Goal: Task Accomplishment & Management: Manage account settings

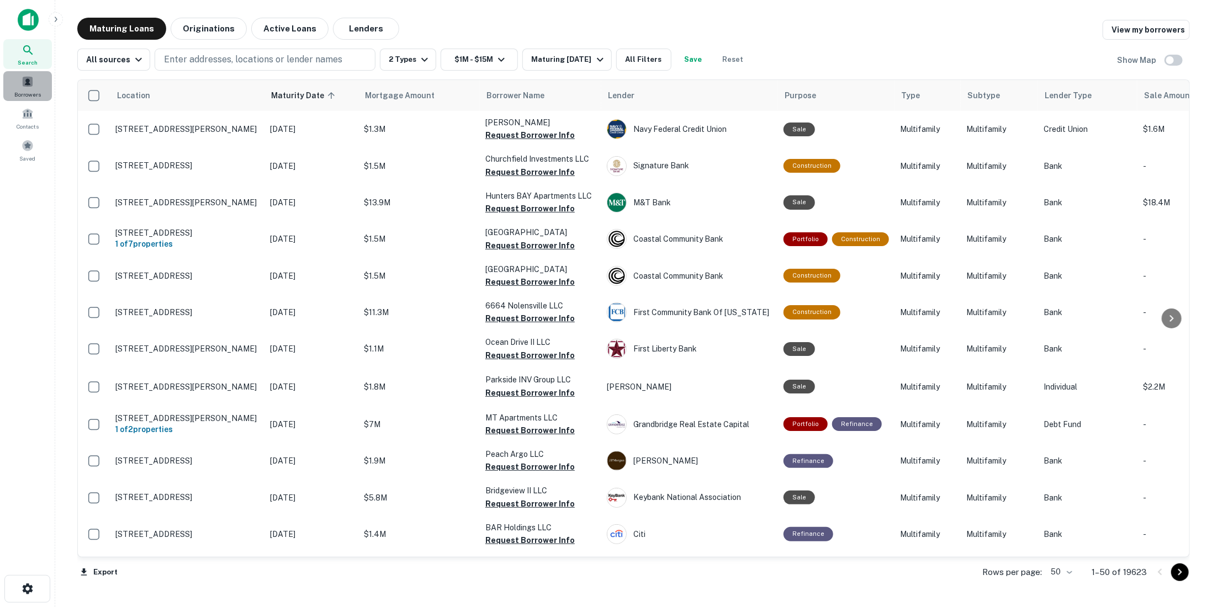
click at [29, 79] on span at bounding box center [28, 82] width 12 height 12
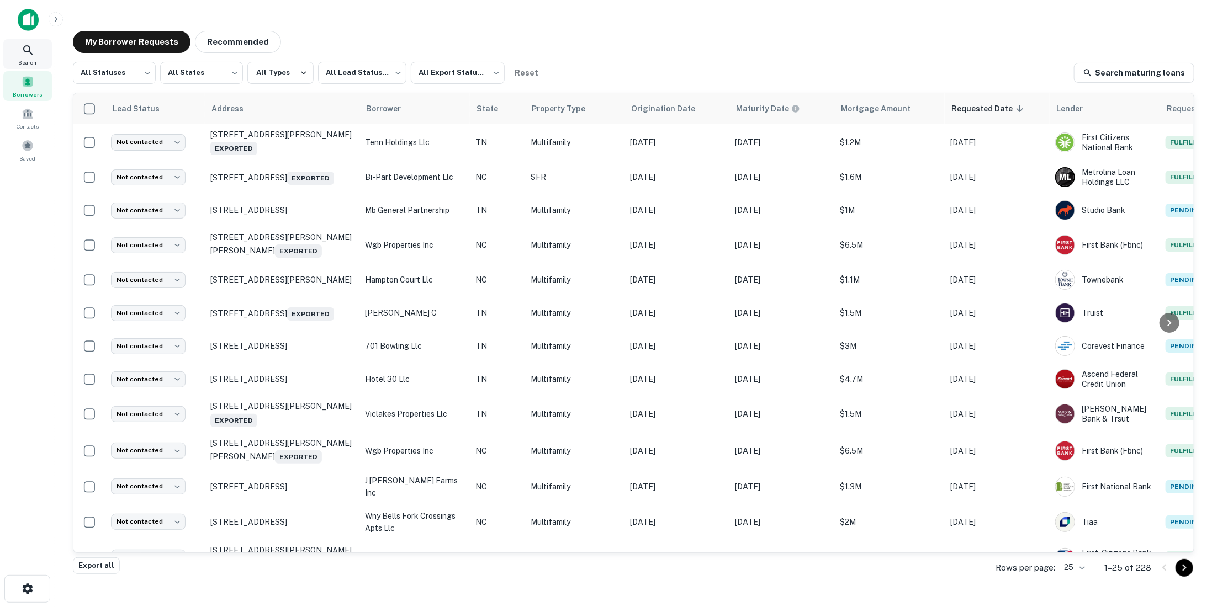
click at [24, 45] on icon at bounding box center [28, 50] width 13 height 13
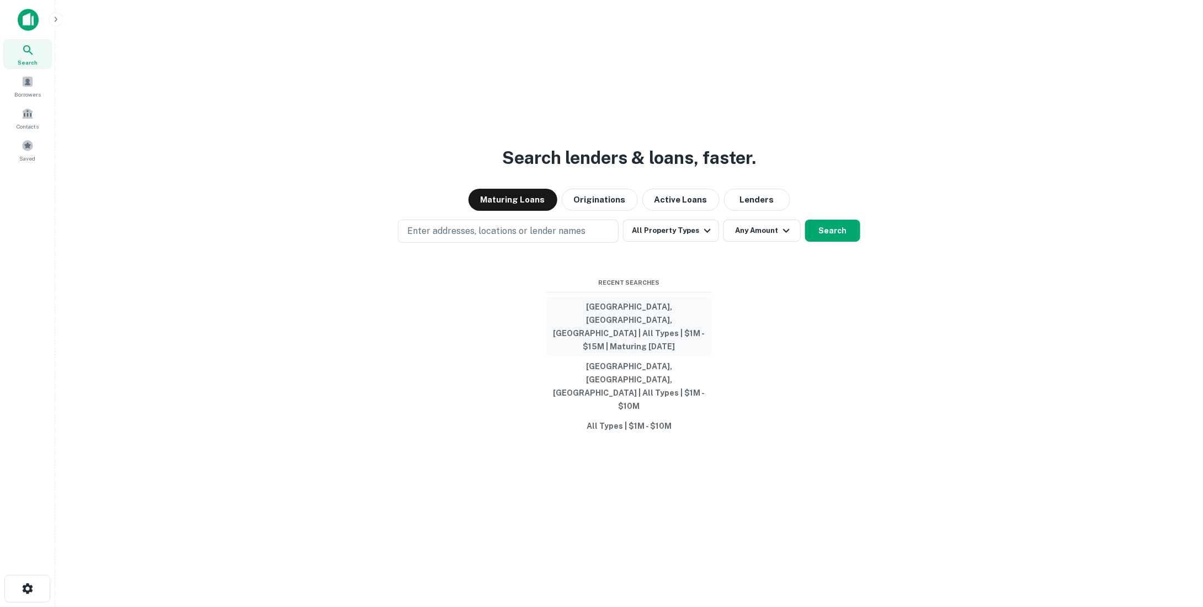
click at [666, 344] on button "Raleigh, NC, USA | All Types | $1M - $15M | Maturing In 1 Year" at bounding box center [630, 327] width 166 height 60
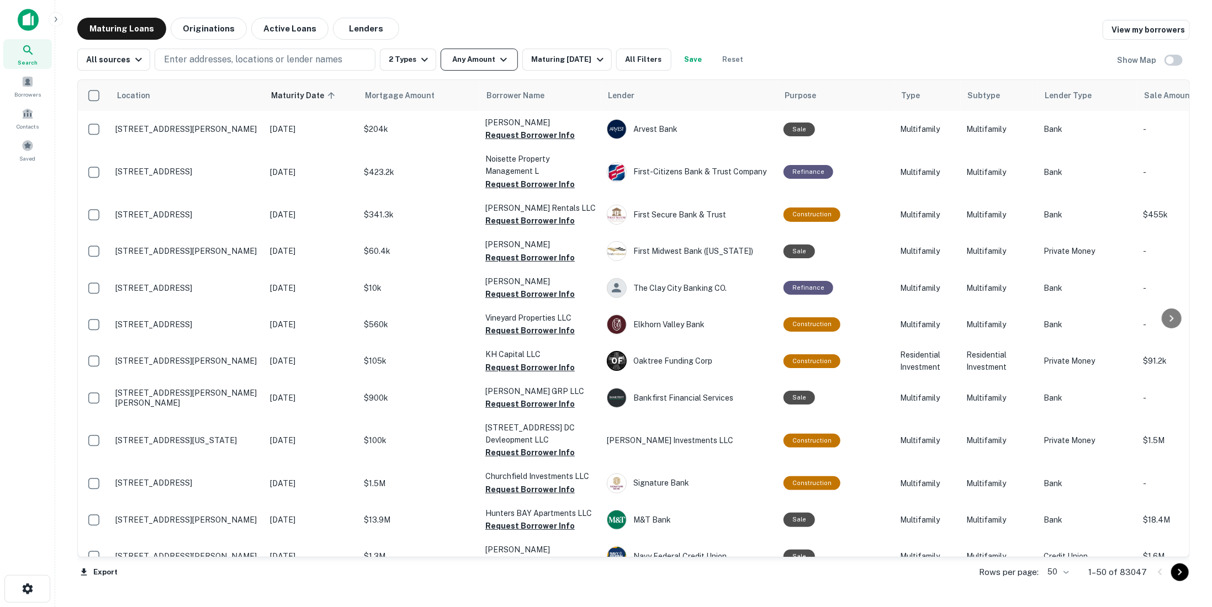
click at [486, 68] on button "Any Amount" at bounding box center [479, 60] width 77 height 22
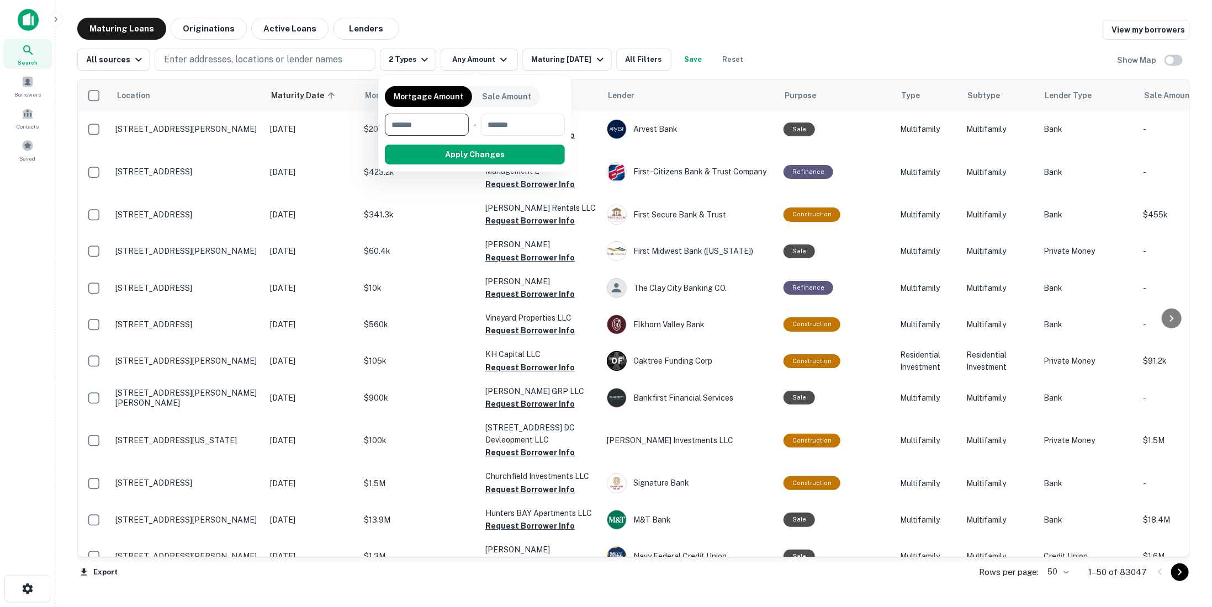
click at [439, 119] on input "number" at bounding box center [423, 125] width 76 height 22
type input "*"
type input "*******"
click at [533, 126] on input "number" at bounding box center [521, 125] width 71 height 22
type input "*******"
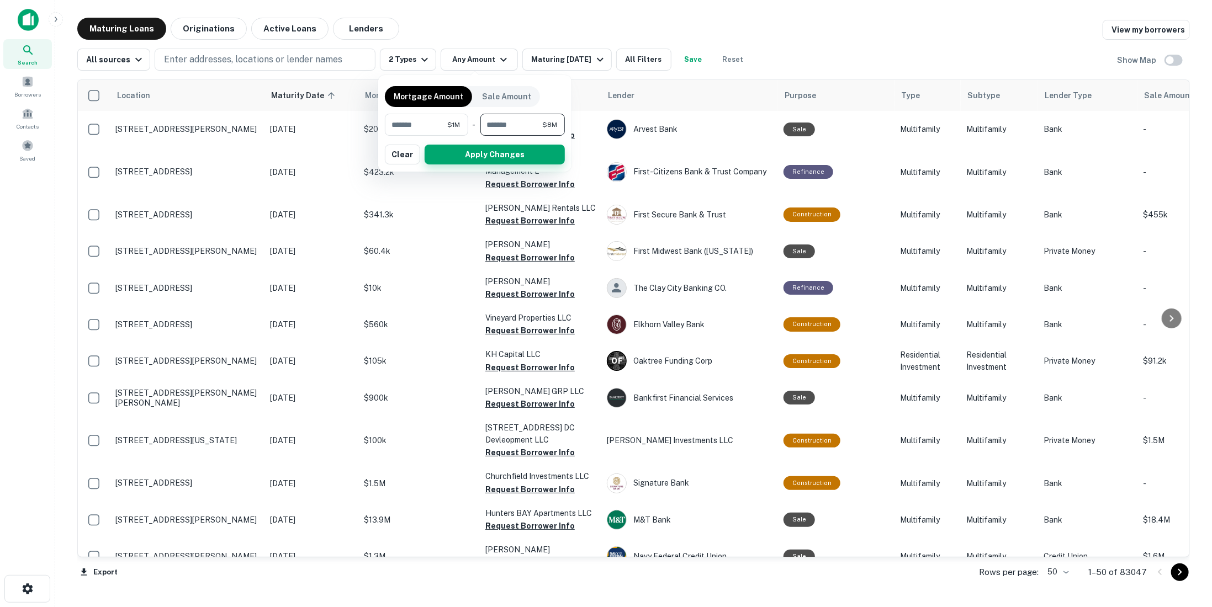
click at [486, 155] on button "Apply Changes" at bounding box center [495, 155] width 140 height 20
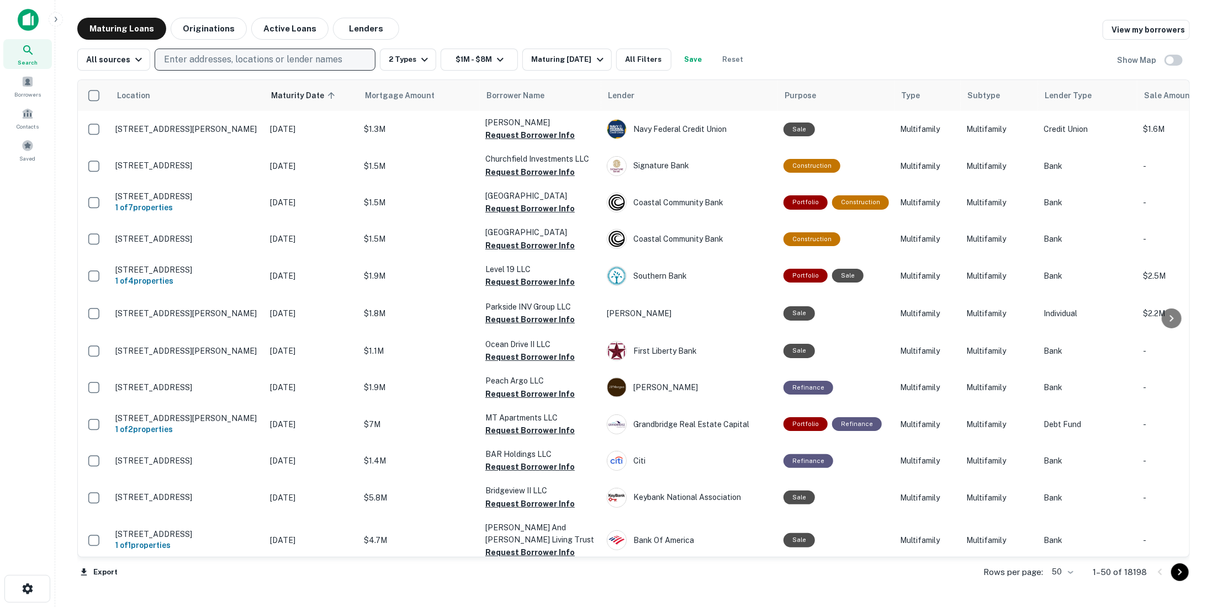
click at [170, 50] on button "Enter addresses, locations or lender names" at bounding box center [265, 60] width 221 height 22
type input "**********"
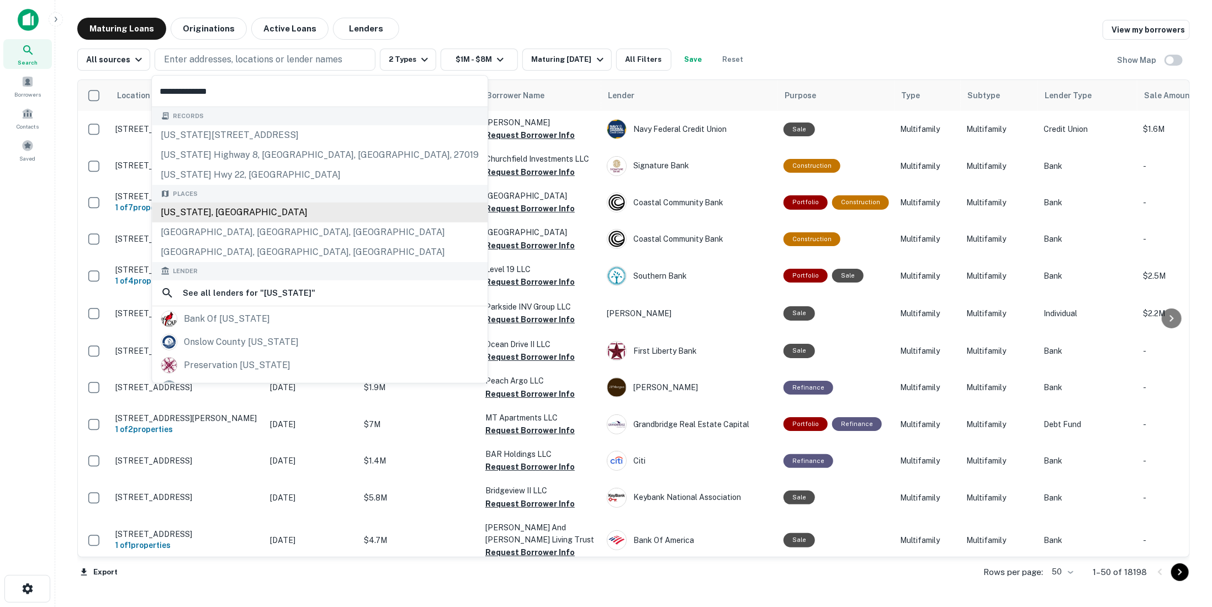
click at [183, 208] on div "Records north carolina hwy 135, eden, nc, 27027 north carolina highway 8, germa…" at bounding box center [320, 323] width 336 height 432
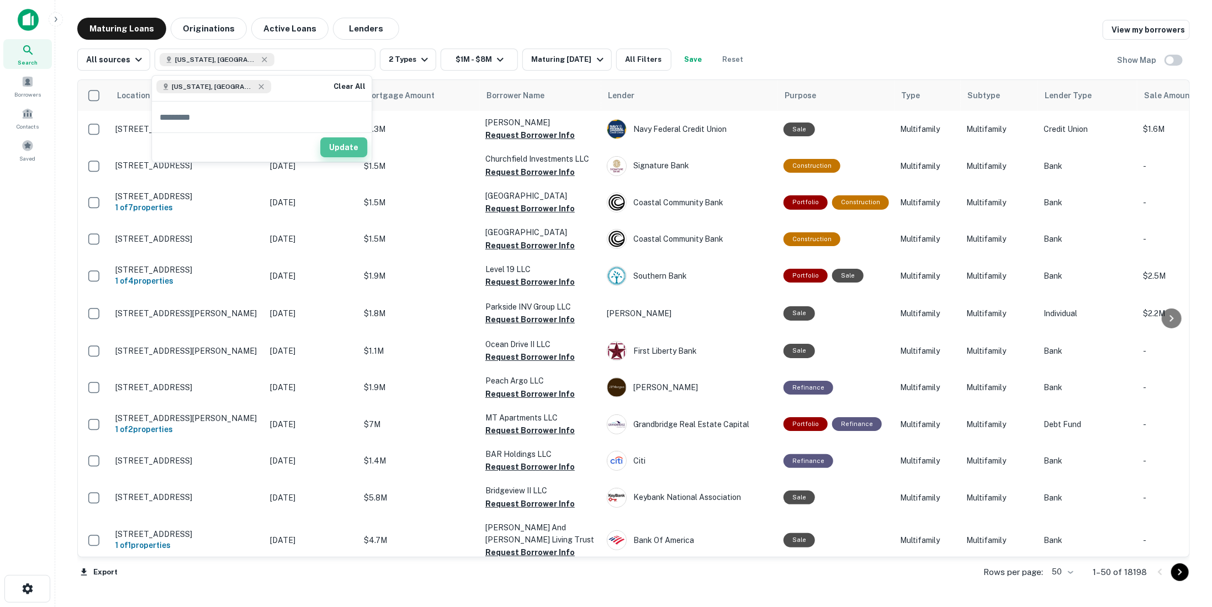
click at [352, 150] on button "Update" at bounding box center [343, 147] width 47 height 20
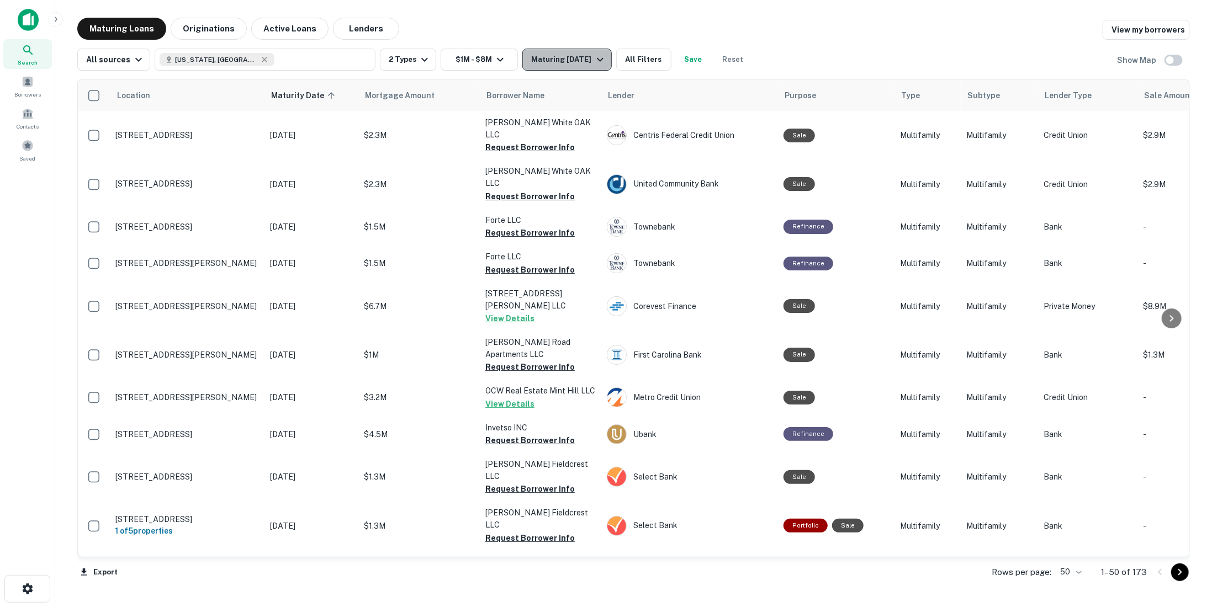
click at [593, 63] on icon "button" at bounding box center [599, 59] width 13 height 13
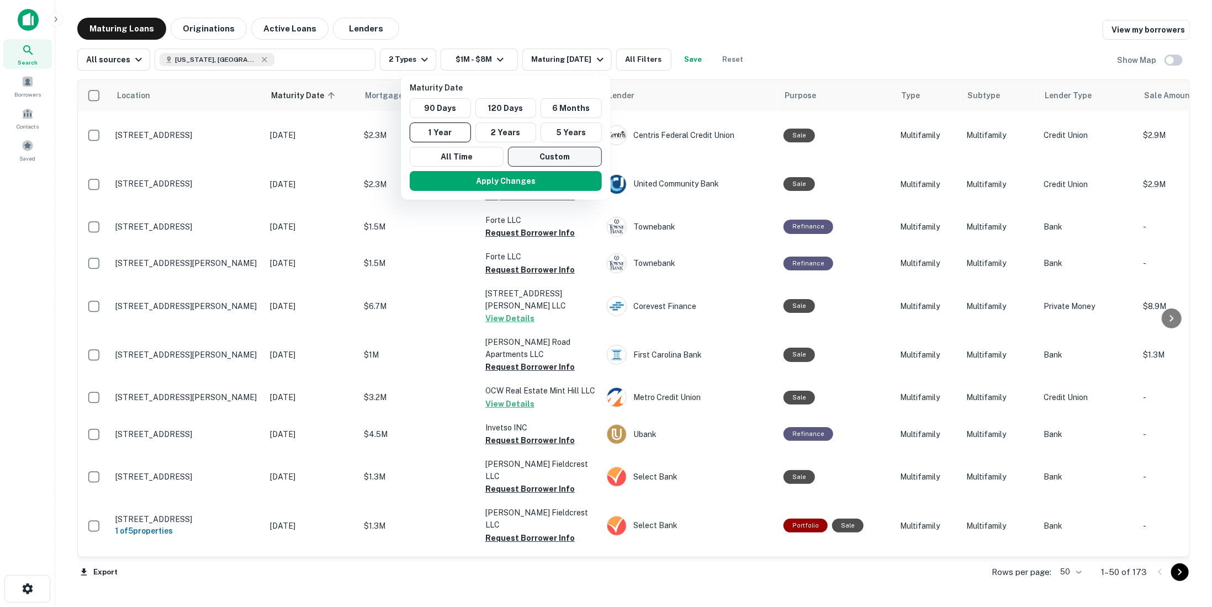
click at [517, 151] on button "Custom" at bounding box center [555, 157] width 94 height 20
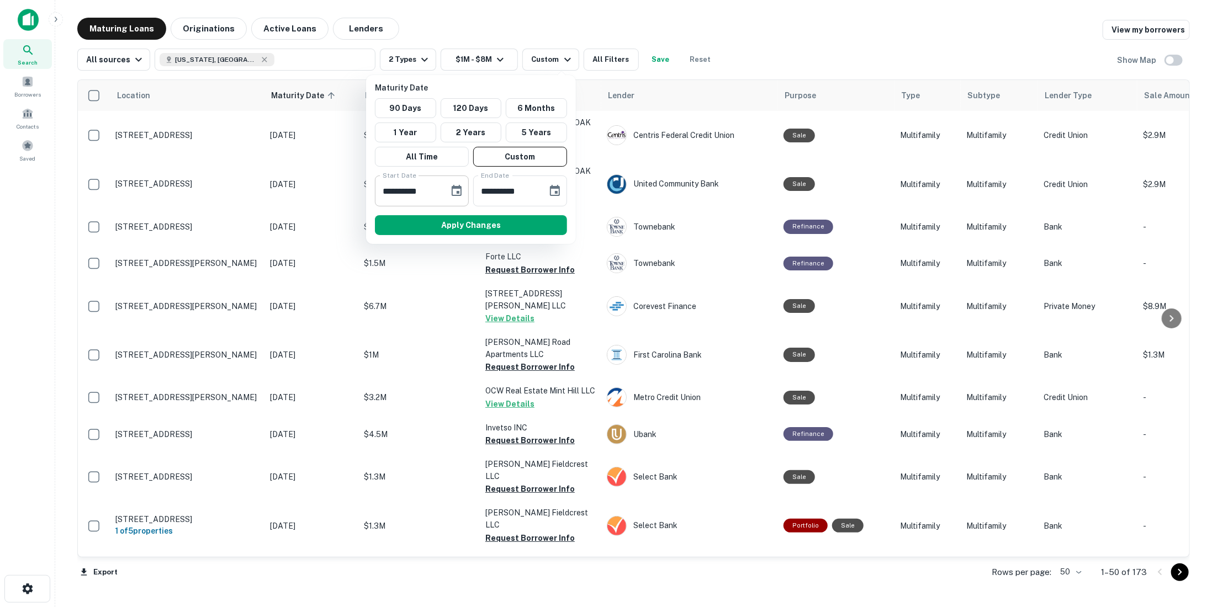
click at [463, 187] on icon "Choose date, selected date is Oct 2, 2025" at bounding box center [456, 190] width 13 height 13
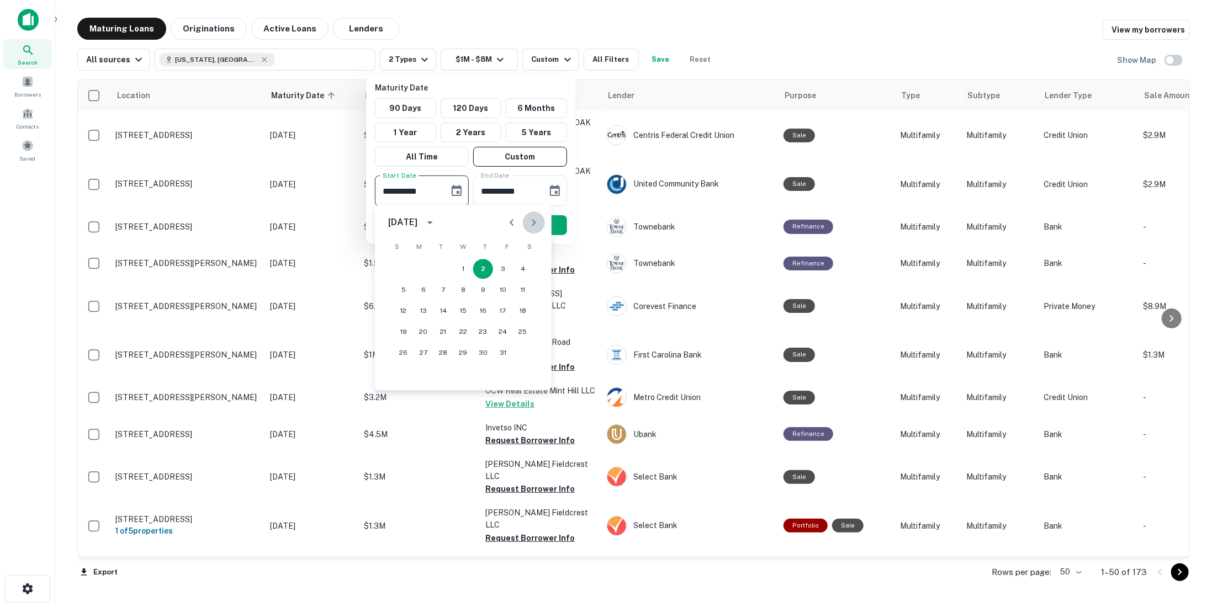
click at [528, 221] on icon "Next month" at bounding box center [533, 222] width 13 height 13
click at [426, 306] on button "15" at bounding box center [423, 311] width 20 height 20
type input "**********"
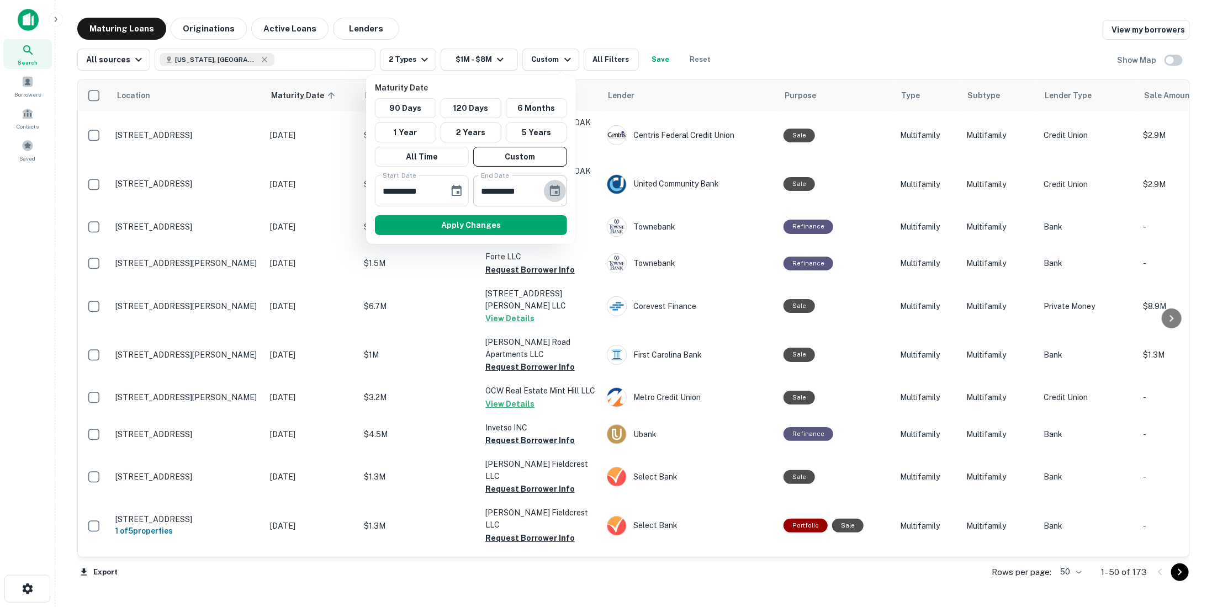
click at [554, 189] on icon "Choose date, selected date is Mar 31, 2026" at bounding box center [554, 190] width 13 height 13
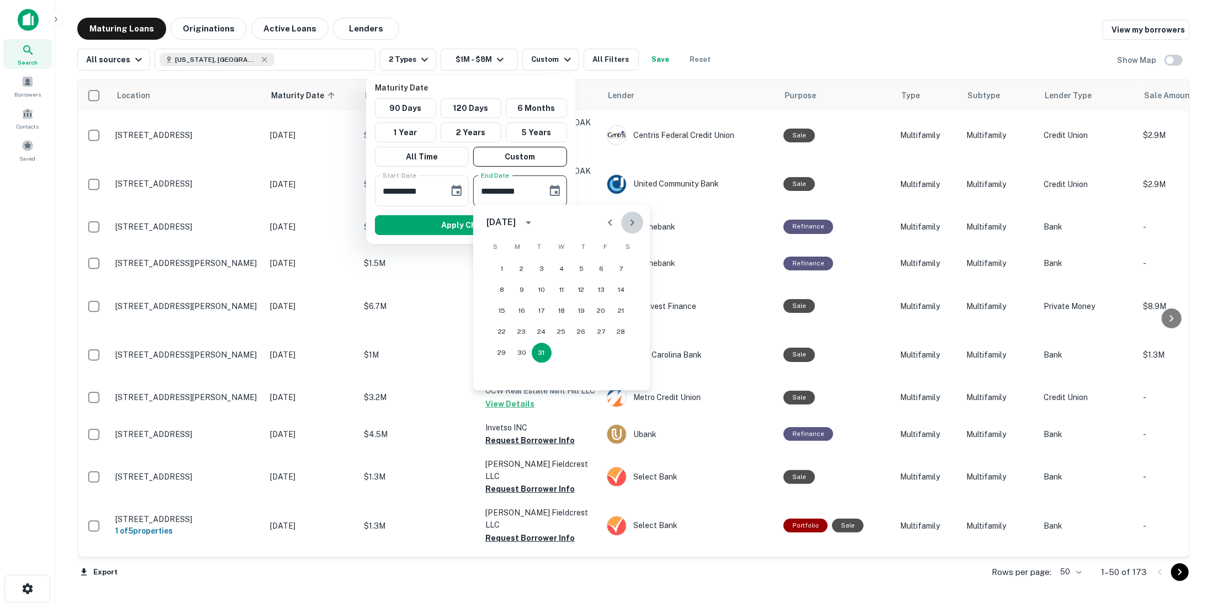
click at [632, 221] on icon "Next month" at bounding box center [631, 222] width 13 height 13
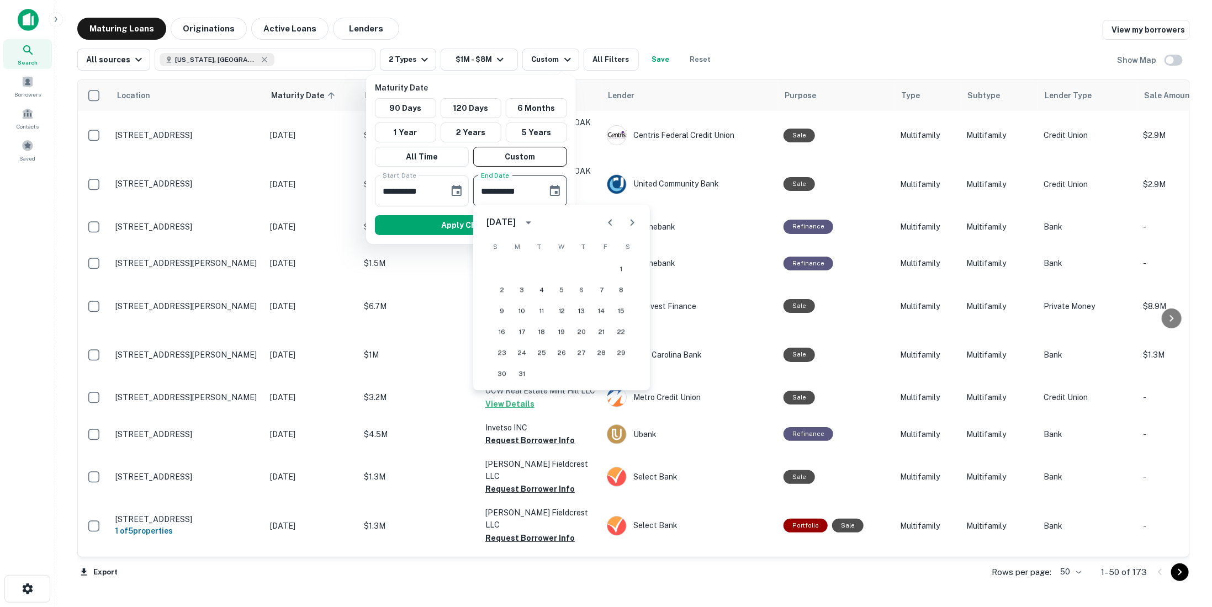
click at [632, 221] on icon "Next month" at bounding box center [631, 222] width 13 height 13
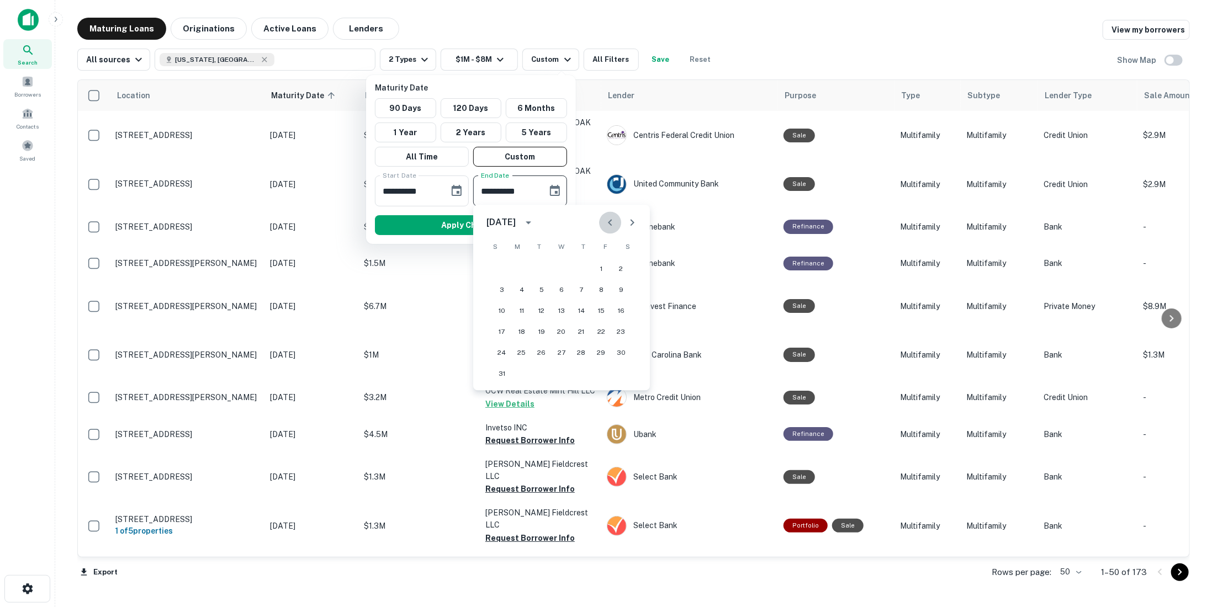
click at [613, 222] on icon "Previous month" at bounding box center [609, 222] width 13 height 13
click at [544, 308] on button "15" at bounding box center [542, 311] width 20 height 20
type input "**********"
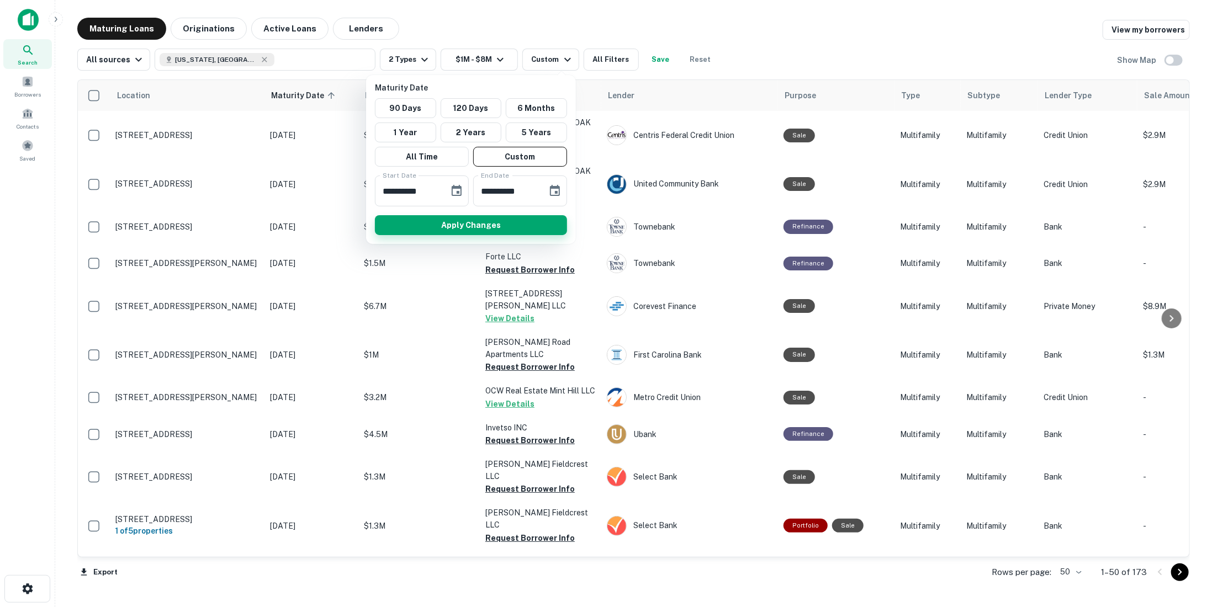
click at [525, 216] on button "Apply Changes" at bounding box center [471, 225] width 192 height 20
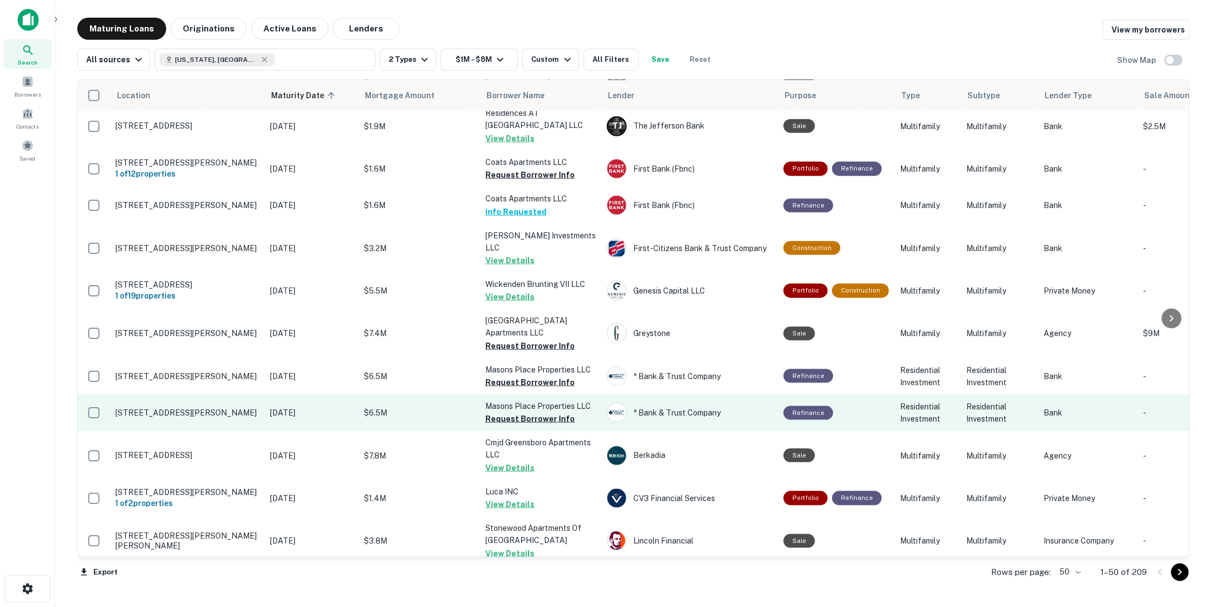
scroll to position [773, 0]
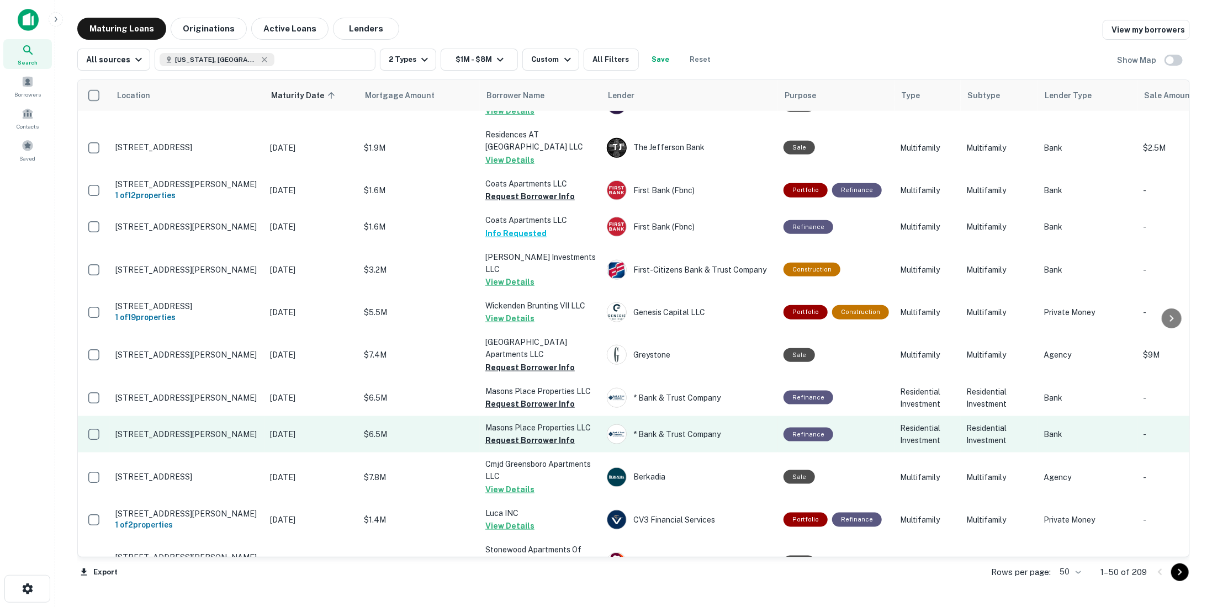
click at [145, 429] on p "1033 Masons Pl Leland, NC 28451" at bounding box center [187, 434] width 144 height 10
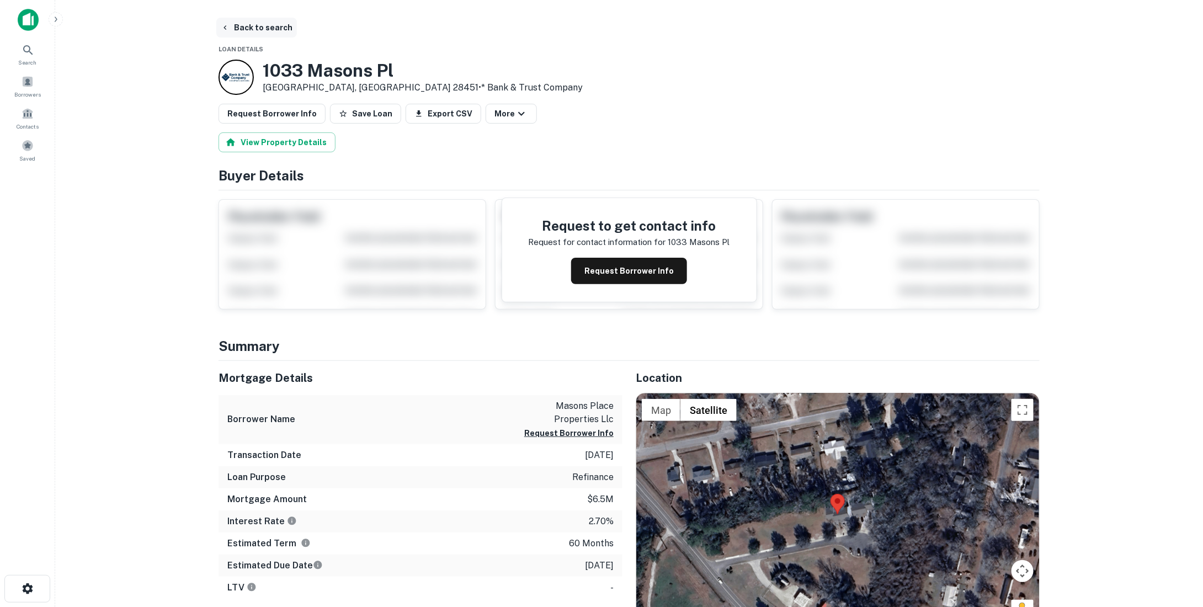
click at [251, 31] on button "Back to search" at bounding box center [256, 28] width 81 height 20
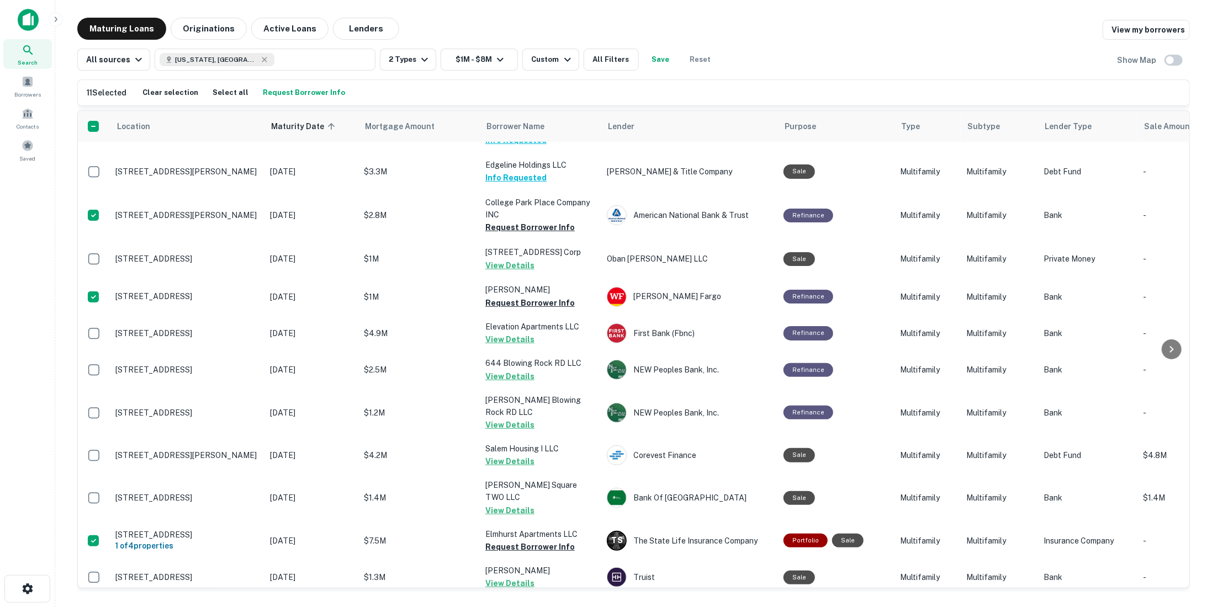
scroll to position [55, 0]
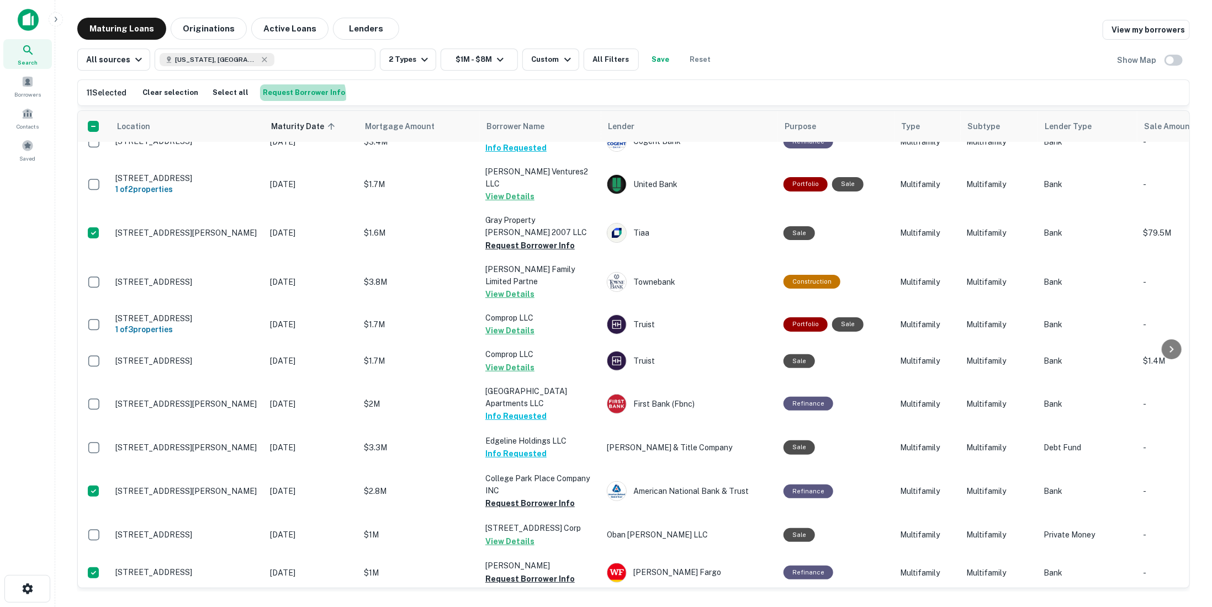
click at [295, 95] on button "Request Borrower Info" at bounding box center [304, 92] width 88 height 17
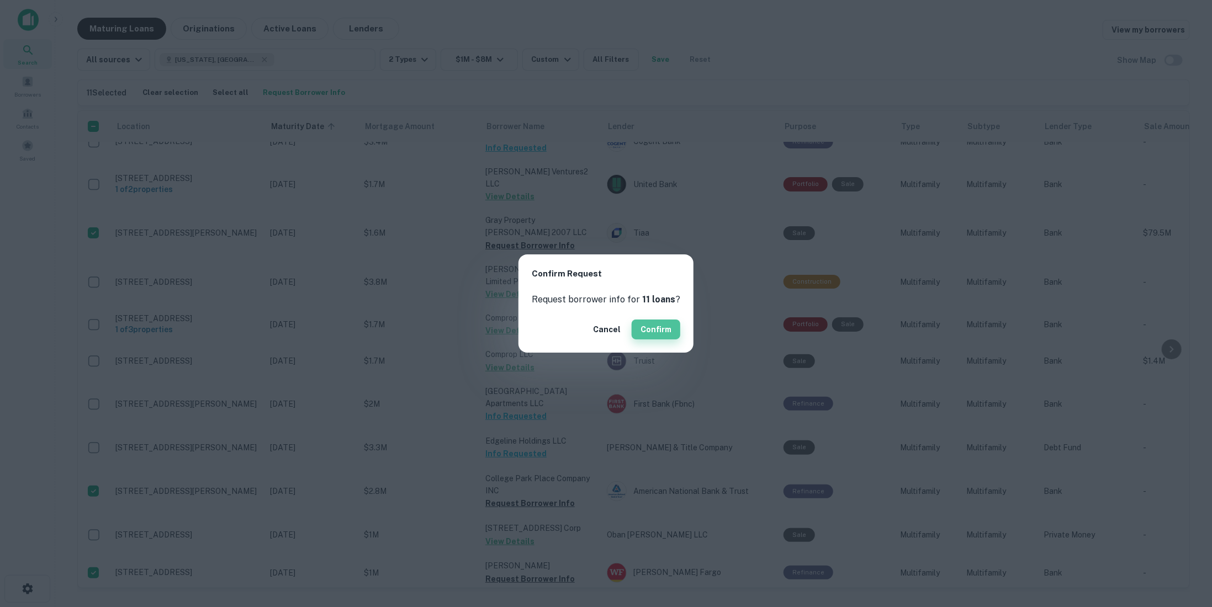
click at [666, 328] on button "Confirm" at bounding box center [656, 330] width 49 height 20
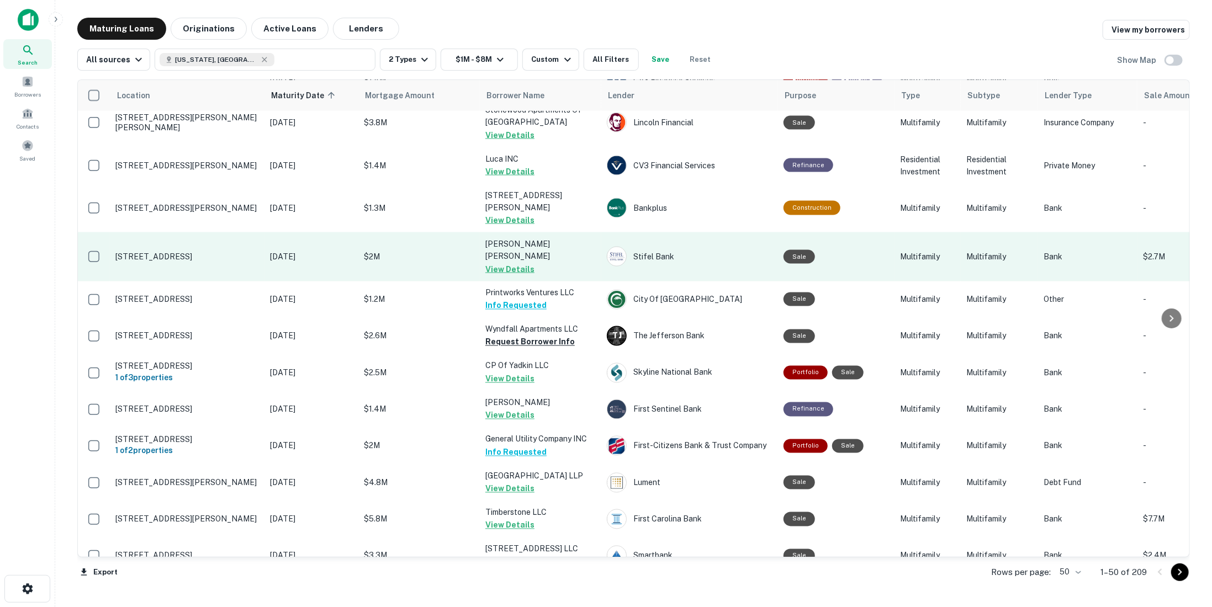
scroll to position [1214, 0]
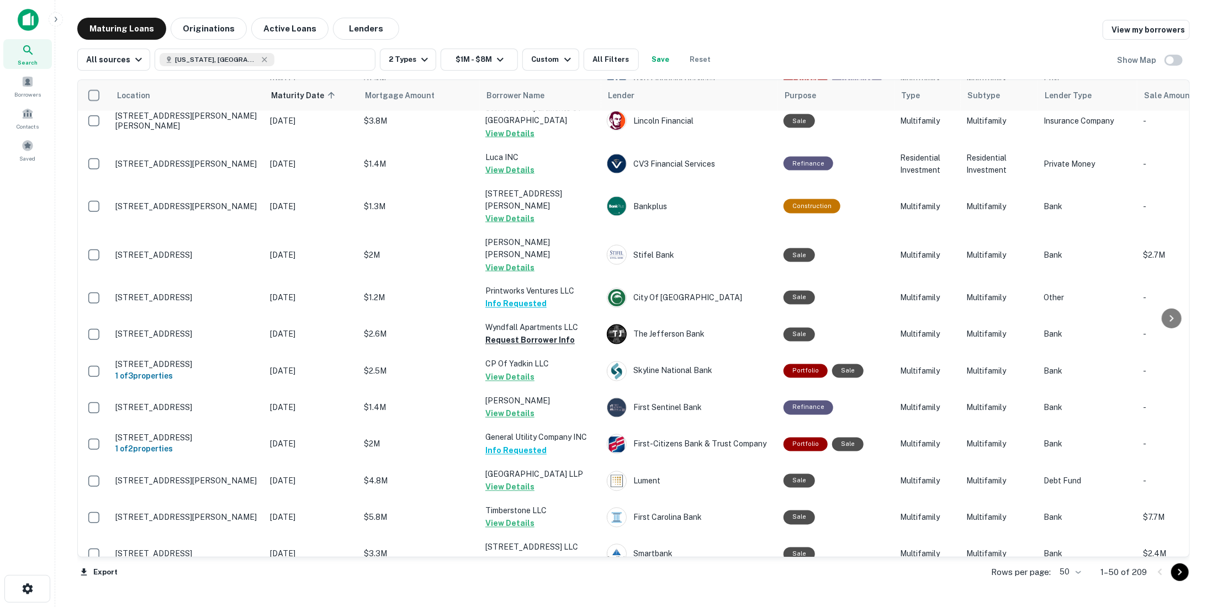
click at [1177, 575] on icon "Go to next page" at bounding box center [1179, 572] width 13 height 13
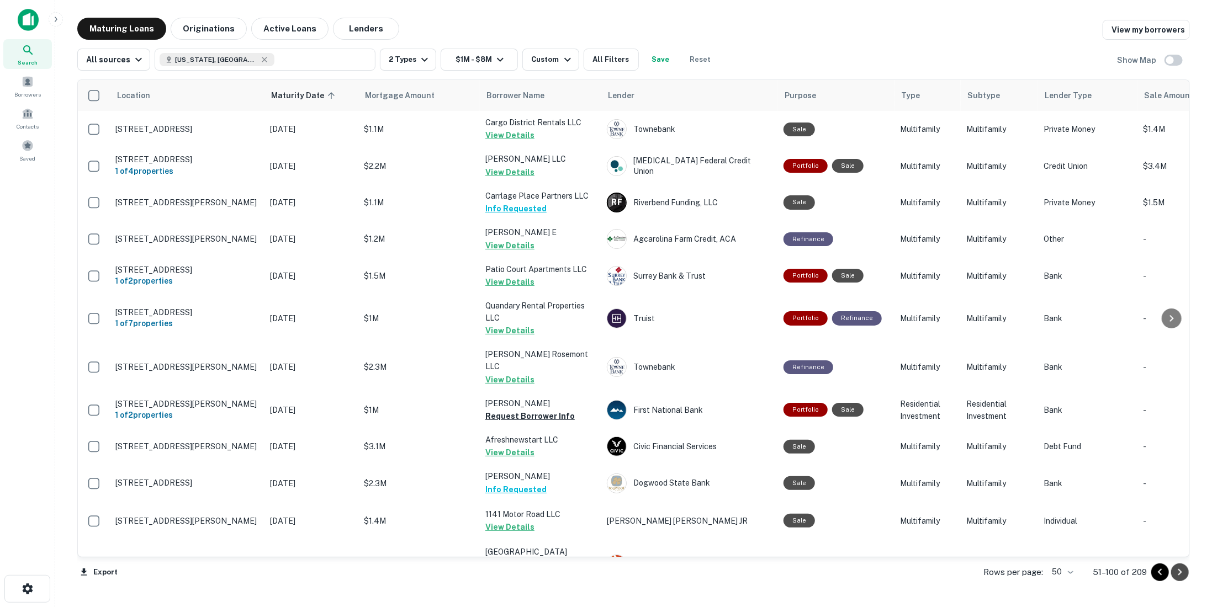
click at [1182, 574] on icon "Go to next page" at bounding box center [1179, 572] width 13 height 13
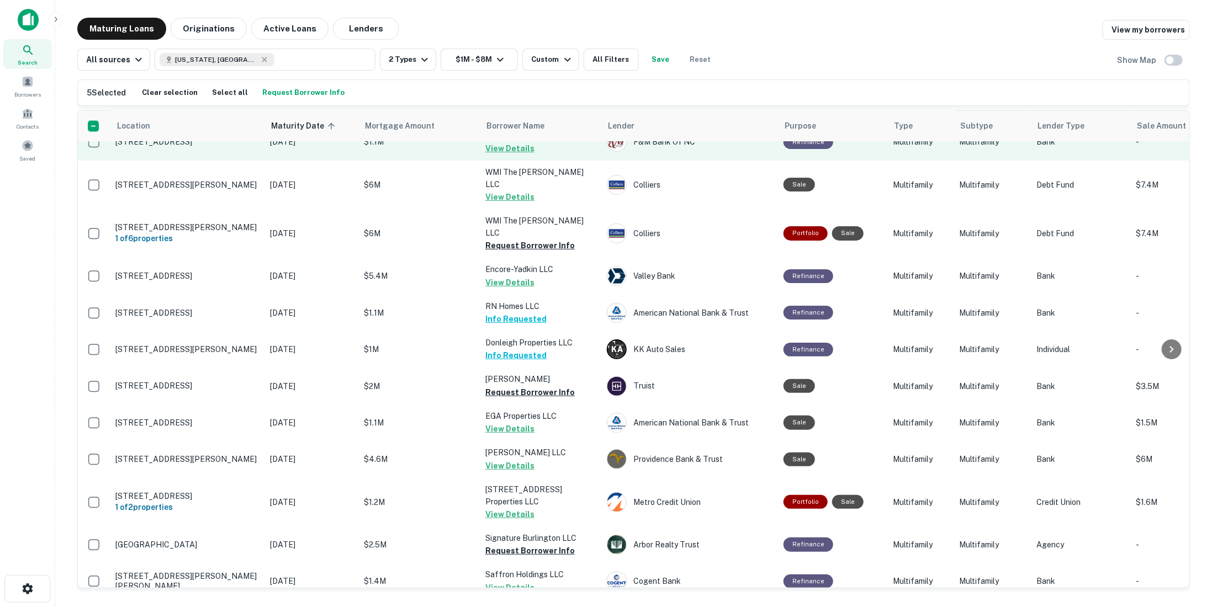
scroll to position [1476, 0]
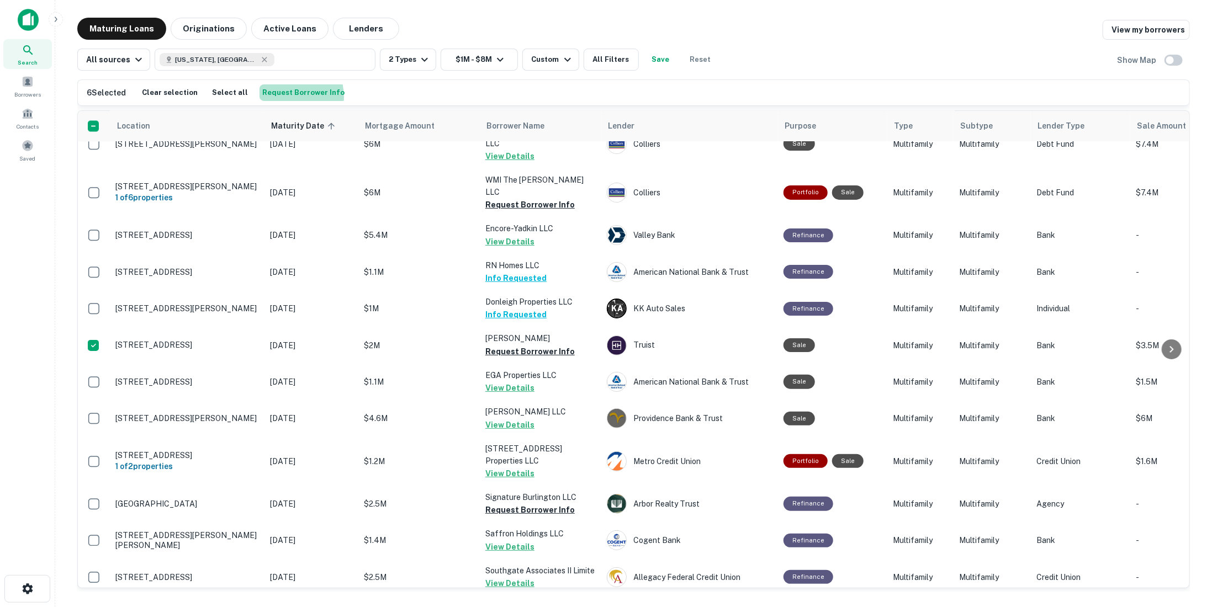
click at [273, 97] on button "Request Borrower Info" at bounding box center [303, 92] width 88 height 17
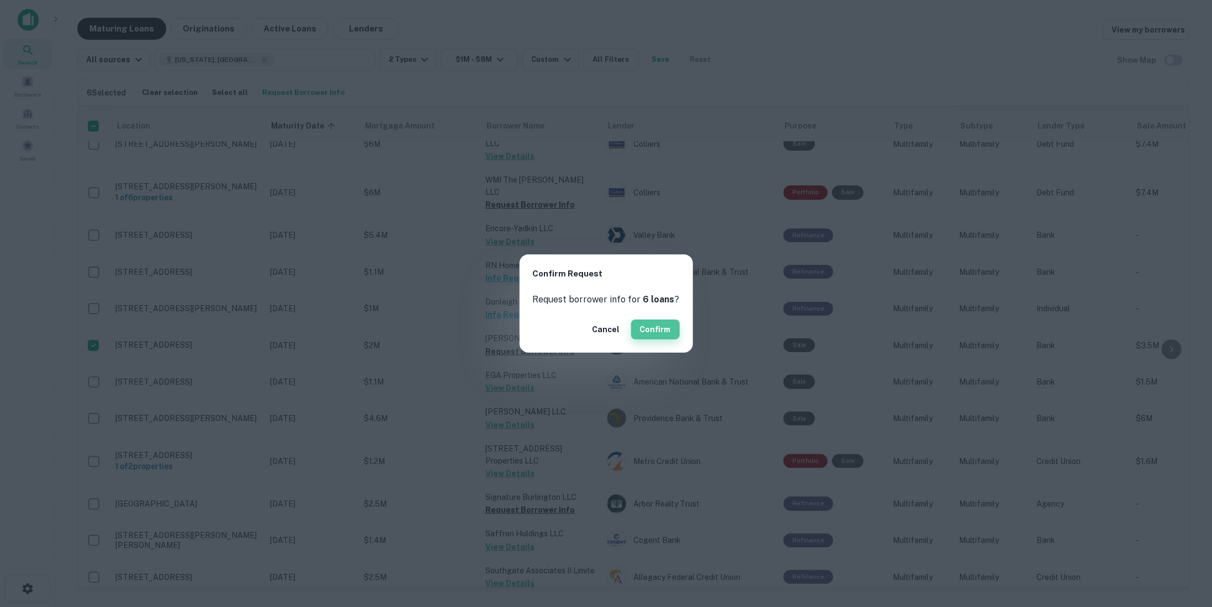
click at [658, 336] on button "Confirm" at bounding box center [655, 330] width 49 height 20
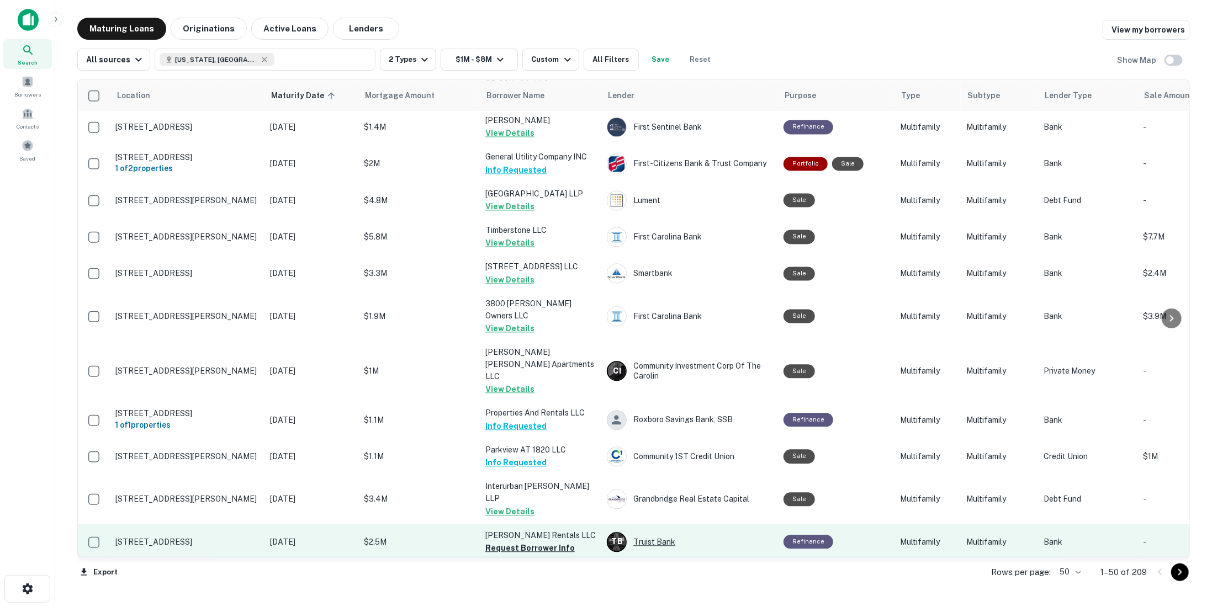
scroll to position [1510, 0]
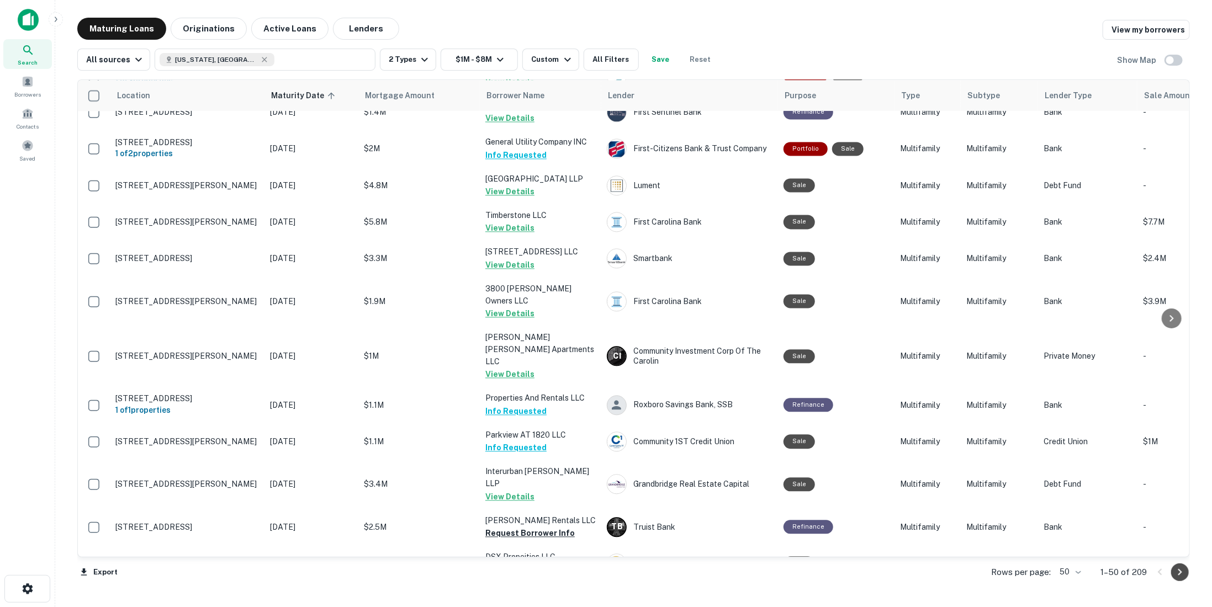
click at [1181, 571] on icon "Go to next page" at bounding box center [1179, 572] width 13 height 13
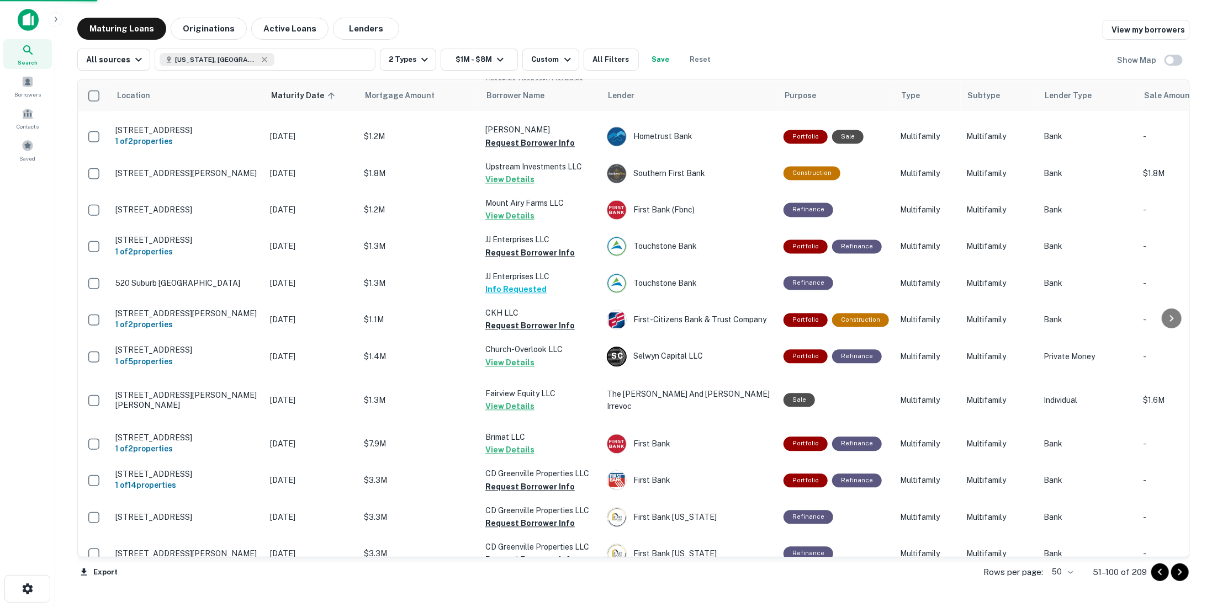
scroll to position [1503, 0]
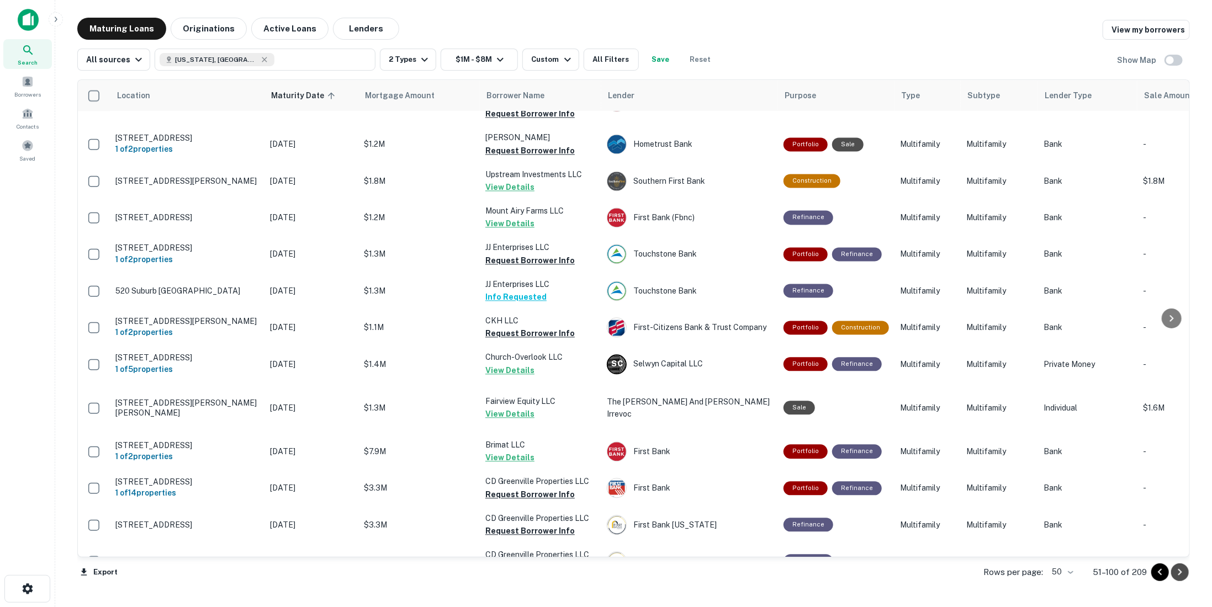
click at [1181, 571] on icon "Go to next page" at bounding box center [1179, 572] width 13 height 13
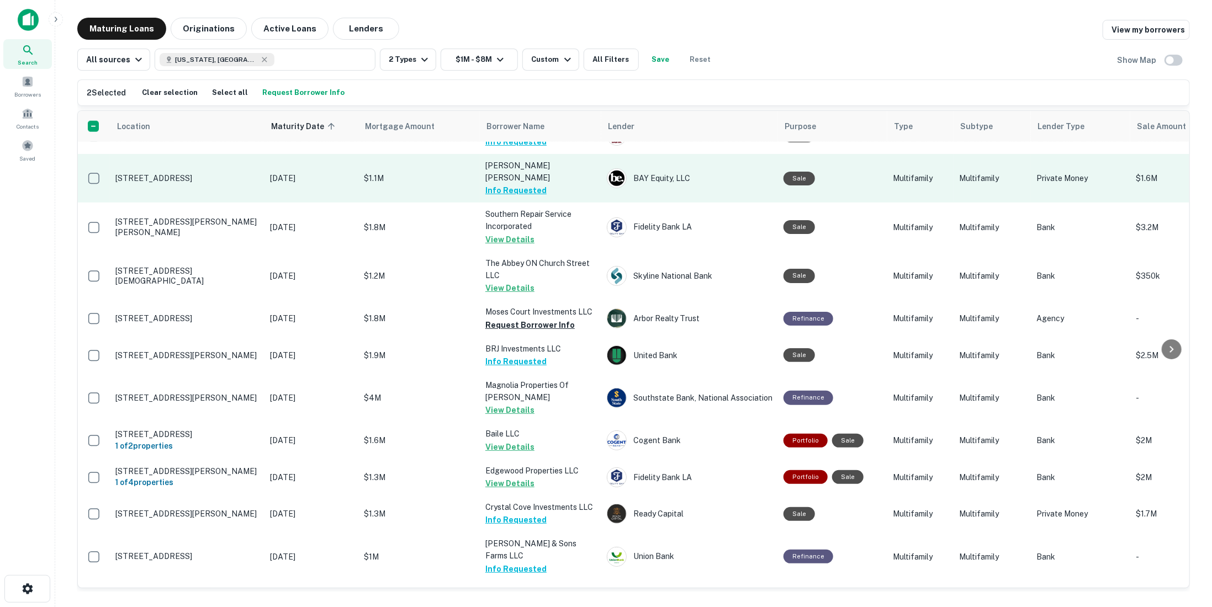
scroll to position [994, 0]
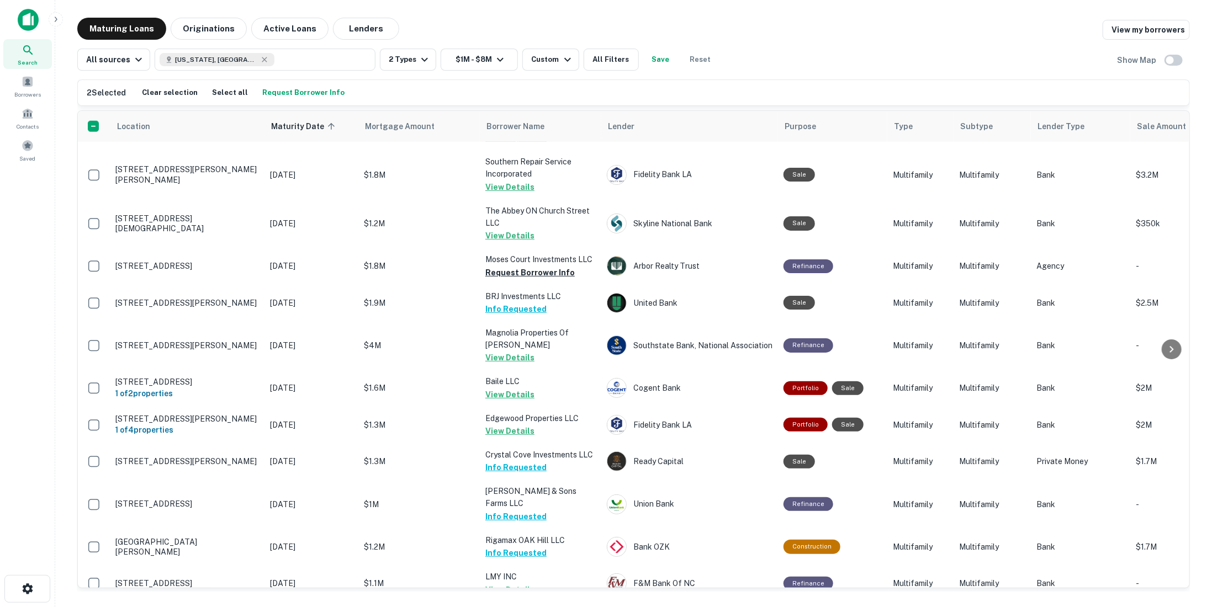
click at [286, 95] on button "Request Borrower Info" at bounding box center [303, 92] width 88 height 17
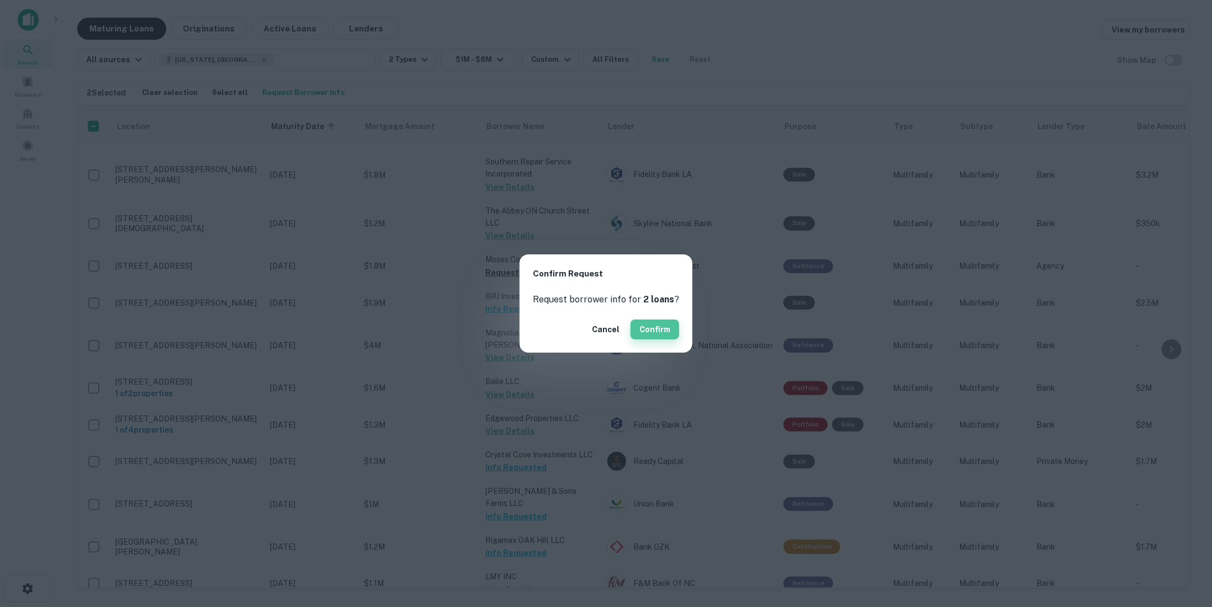
click at [664, 325] on button "Confirm" at bounding box center [654, 330] width 49 height 20
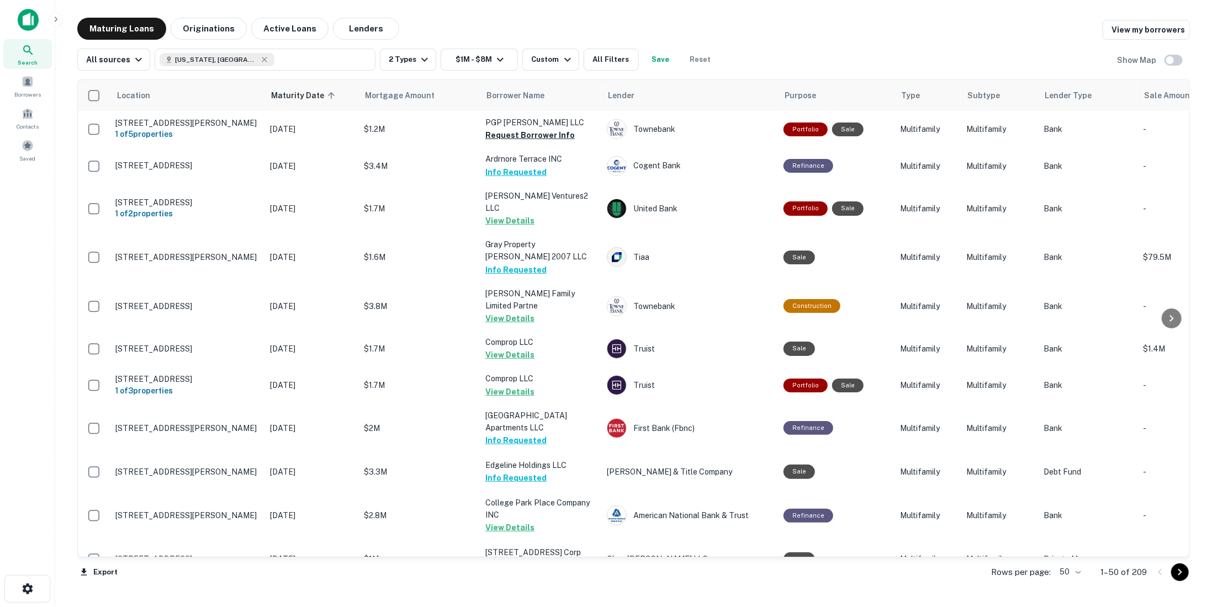
scroll to position [1510, 0]
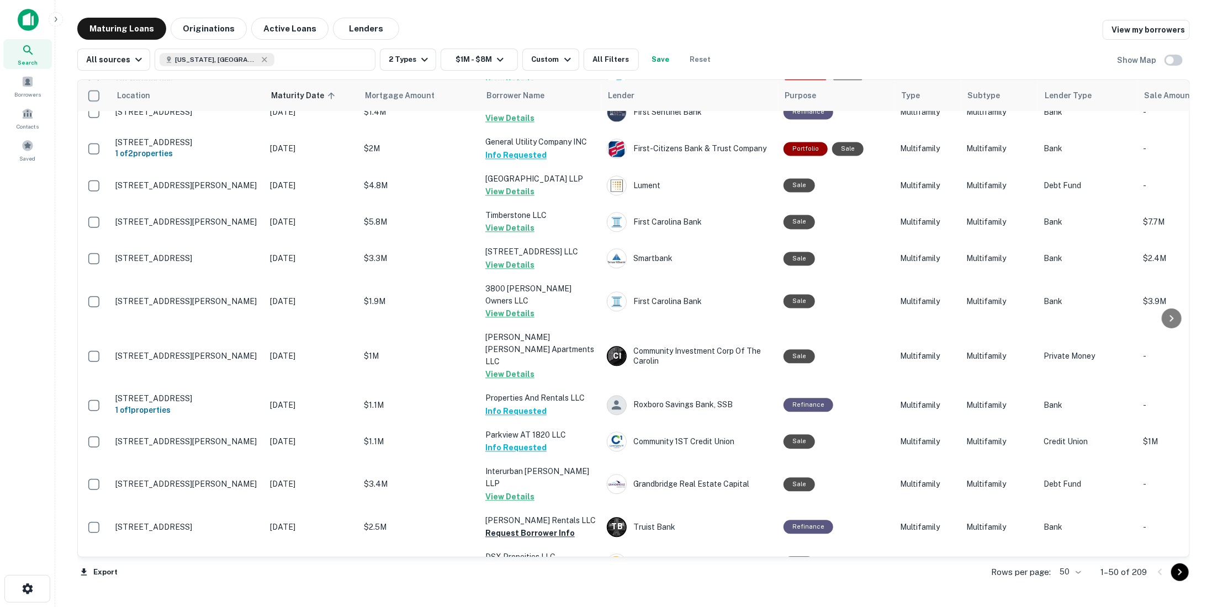
click at [1182, 576] on icon "Go to next page" at bounding box center [1179, 572] width 13 height 13
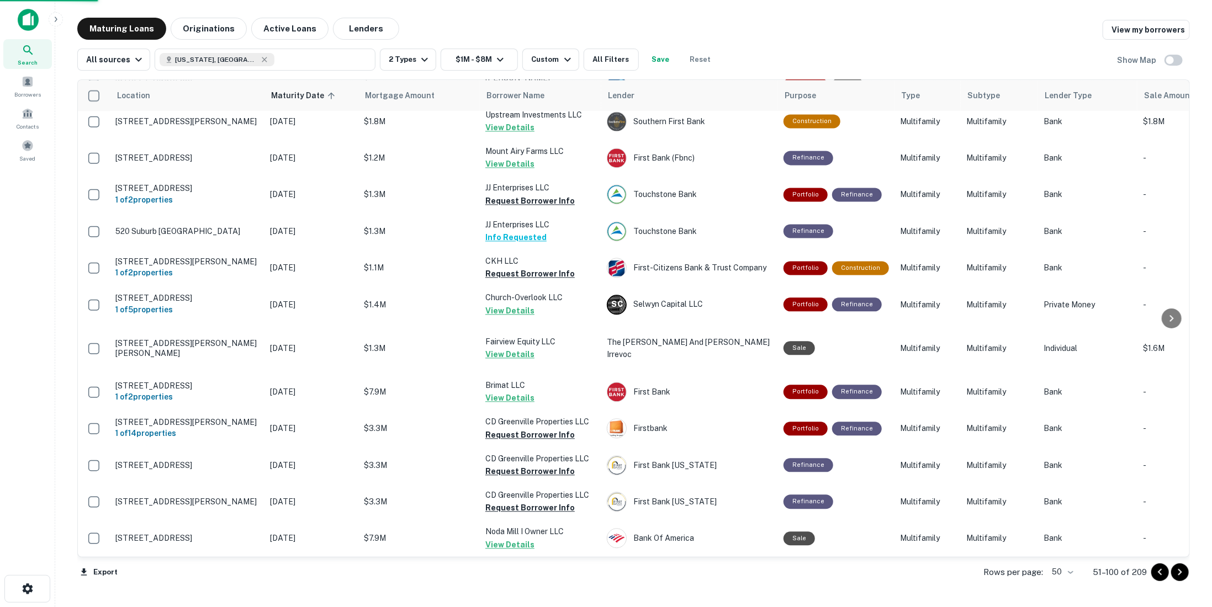
scroll to position [1503, 0]
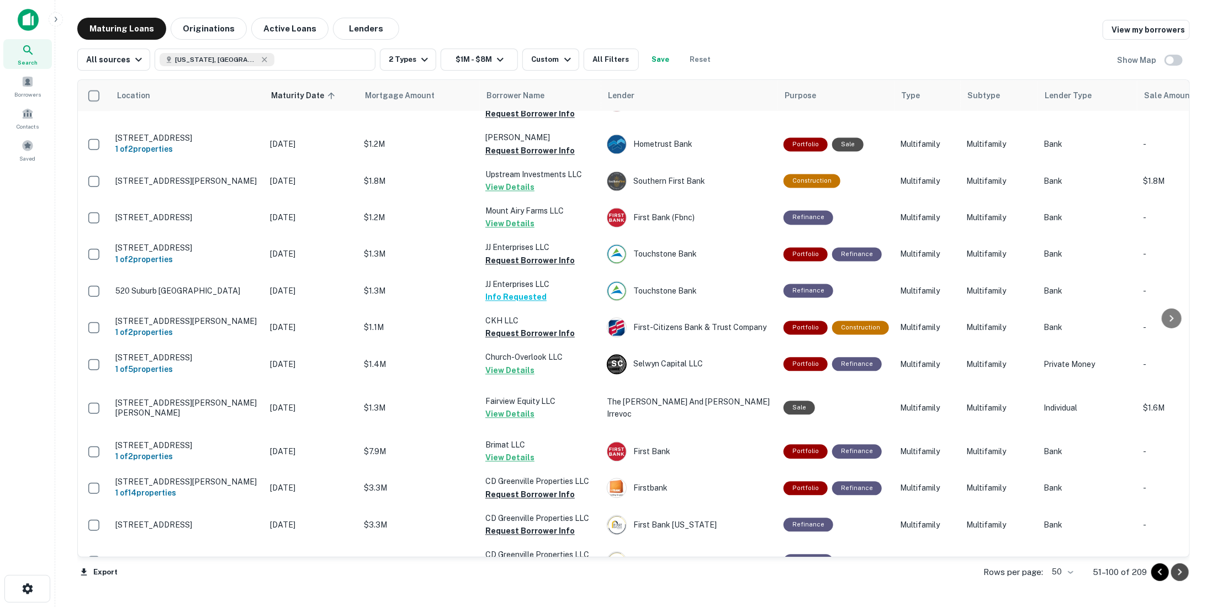
click at [1182, 577] on icon "Go to next page" at bounding box center [1179, 572] width 13 height 13
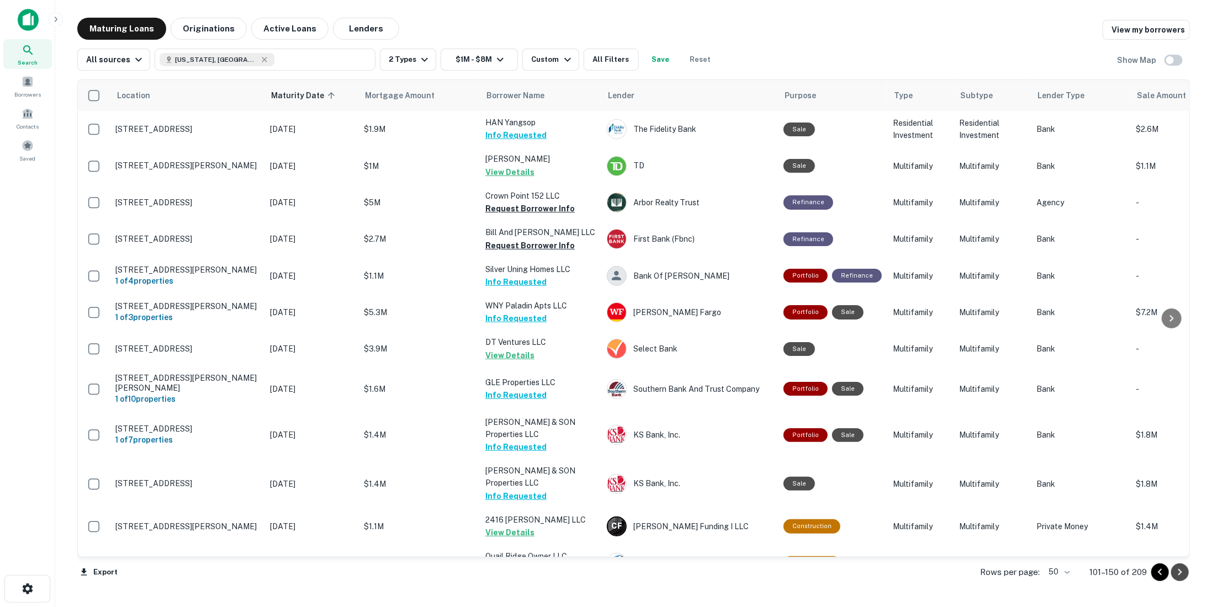
click at [1181, 572] on icon "Go to next page" at bounding box center [1180, 572] width 4 height 7
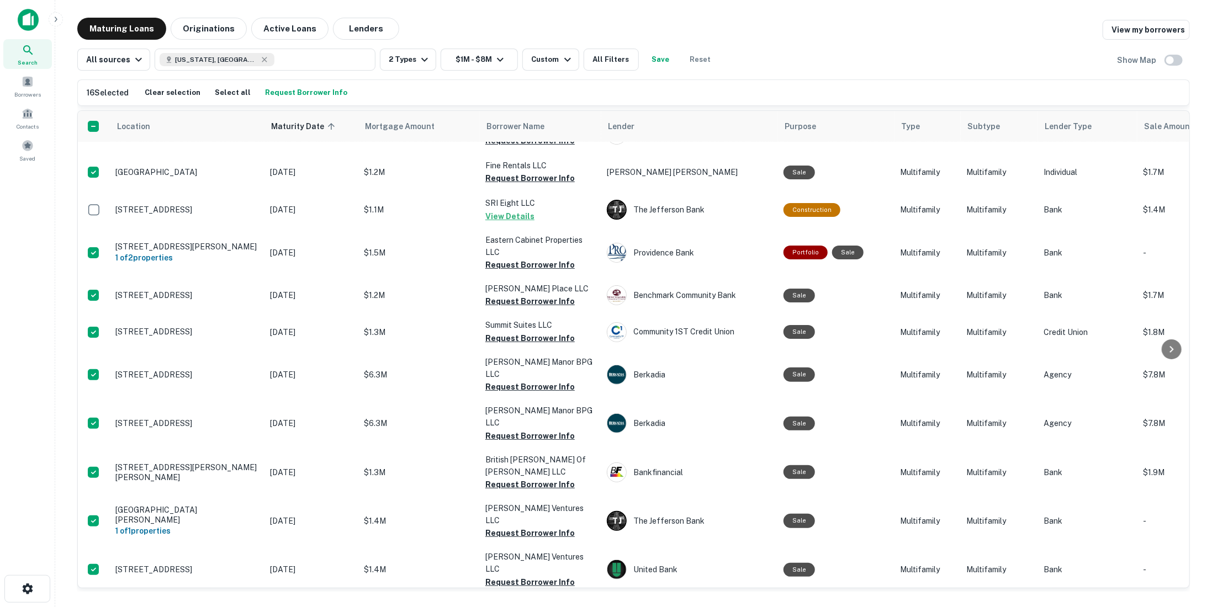
scroll to position [386, 0]
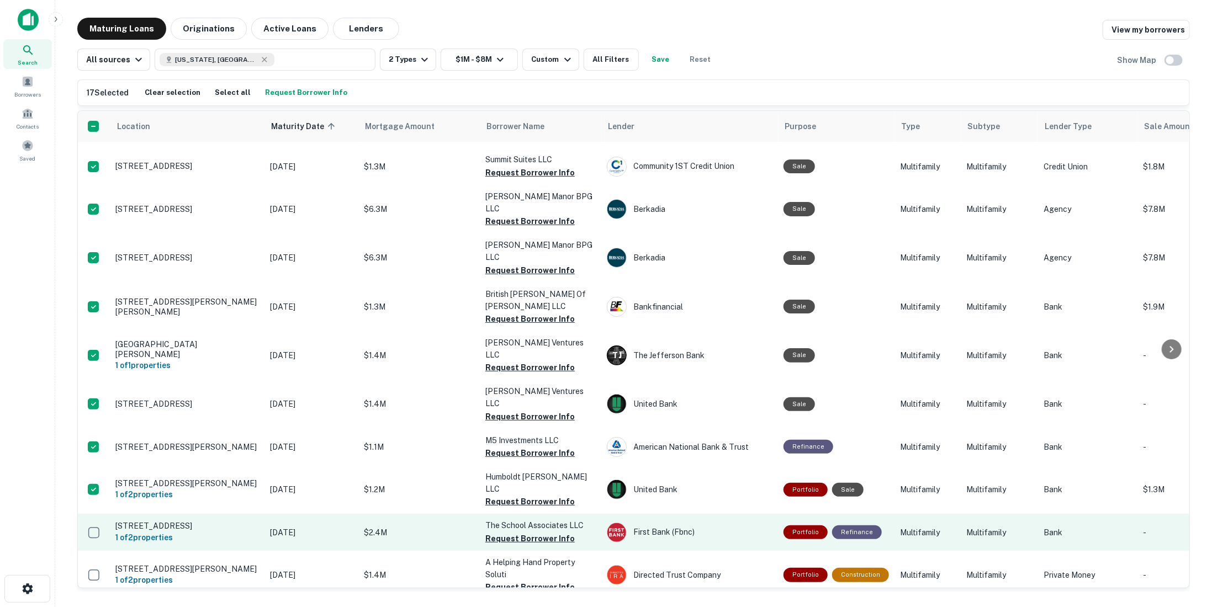
click at [107, 514] on td at bounding box center [94, 532] width 32 height 36
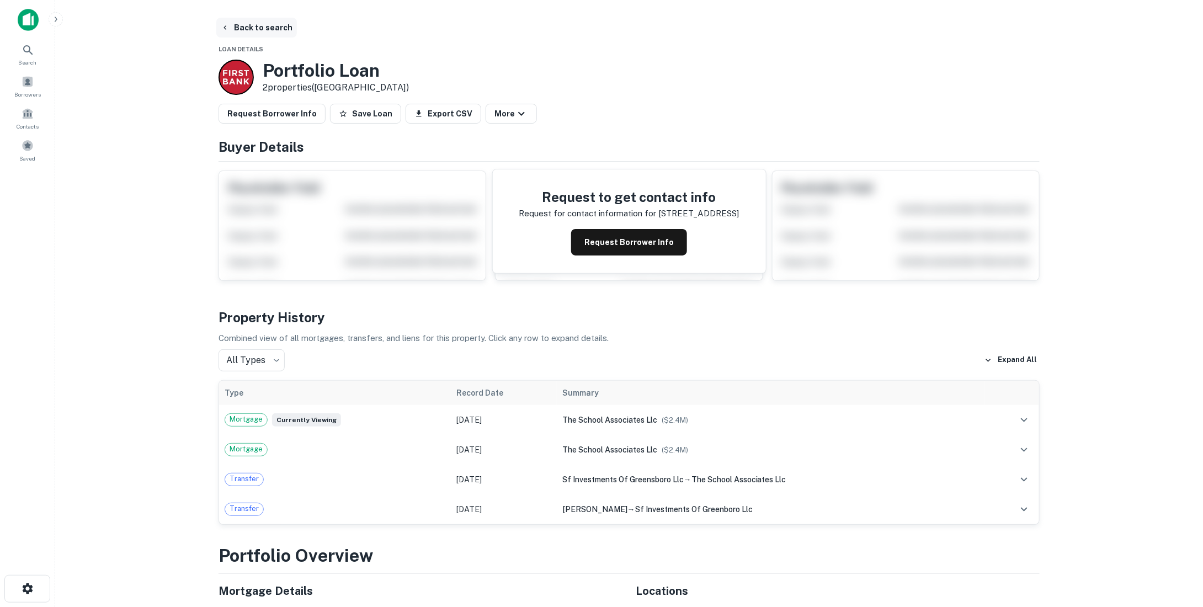
click at [236, 25] on button "Back to search" at bounding box center [256, 28] width 81 height 20
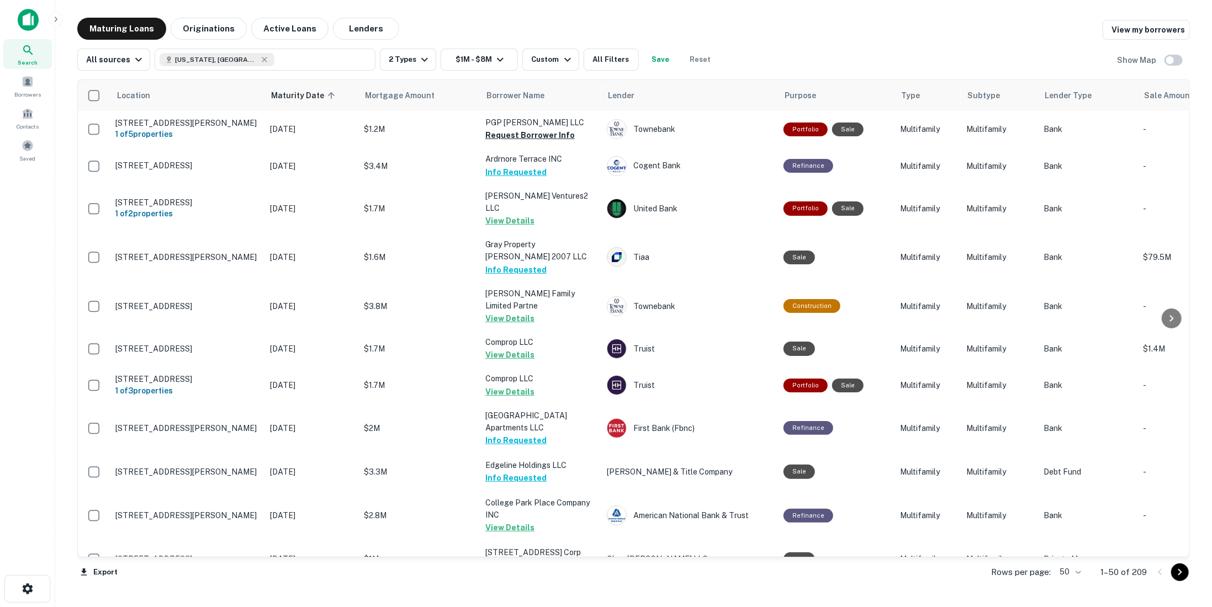
click at [1181, 573] on icon "Go to next page" at bounding box center [1179, 572] width 13 height 13
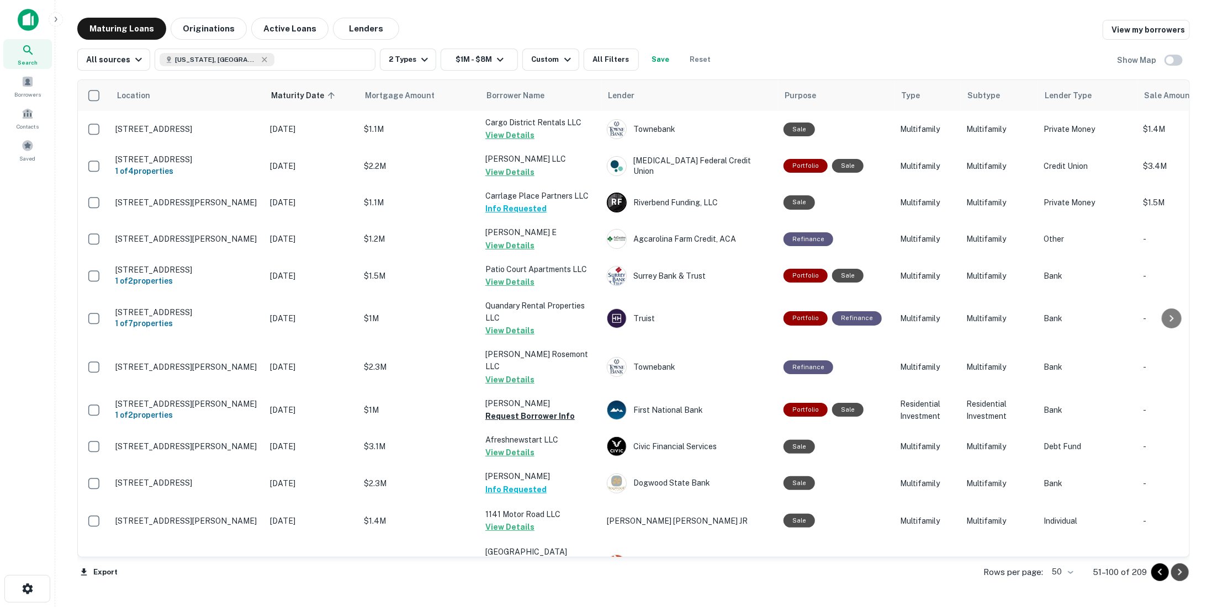
click at [1181, 573] on icon "Go to next page" at bounding box center [1179, 572] width 13 height 13
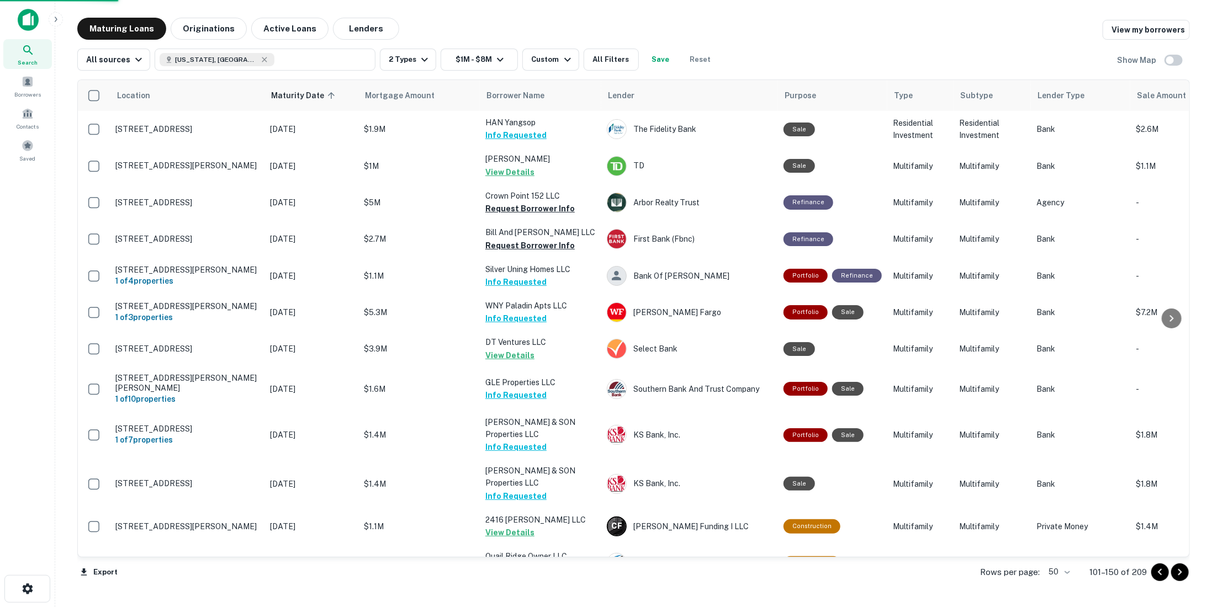
click at [1181, 573] on icon "Go to next page" at bounding box center [1179, 572] width 13 height 13
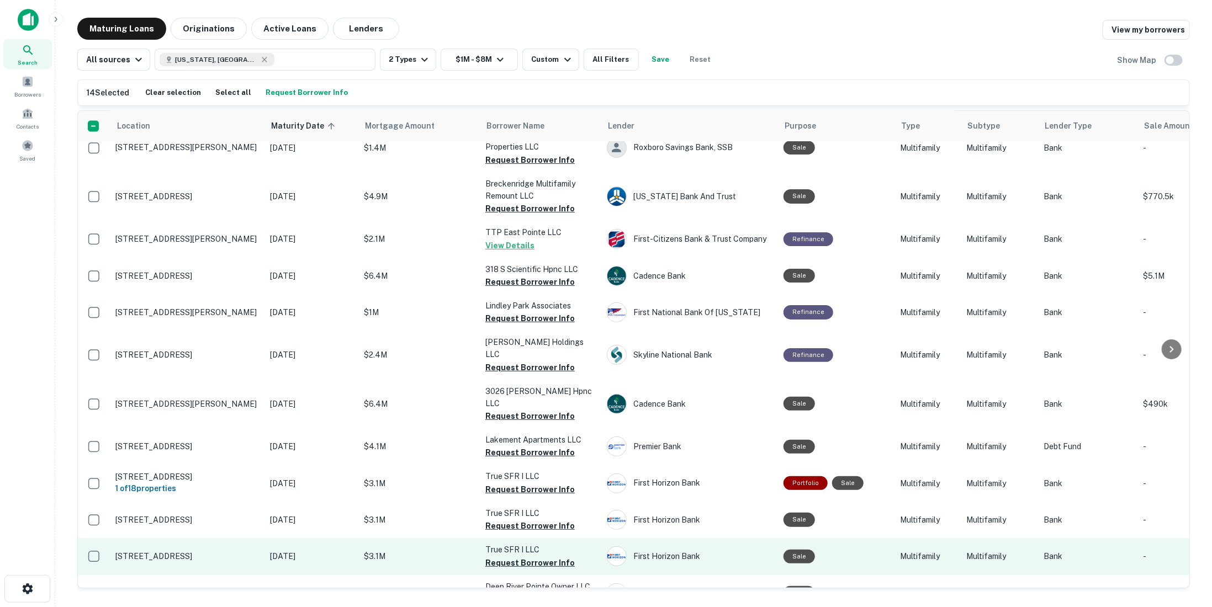
scroll to position [1461, 0]
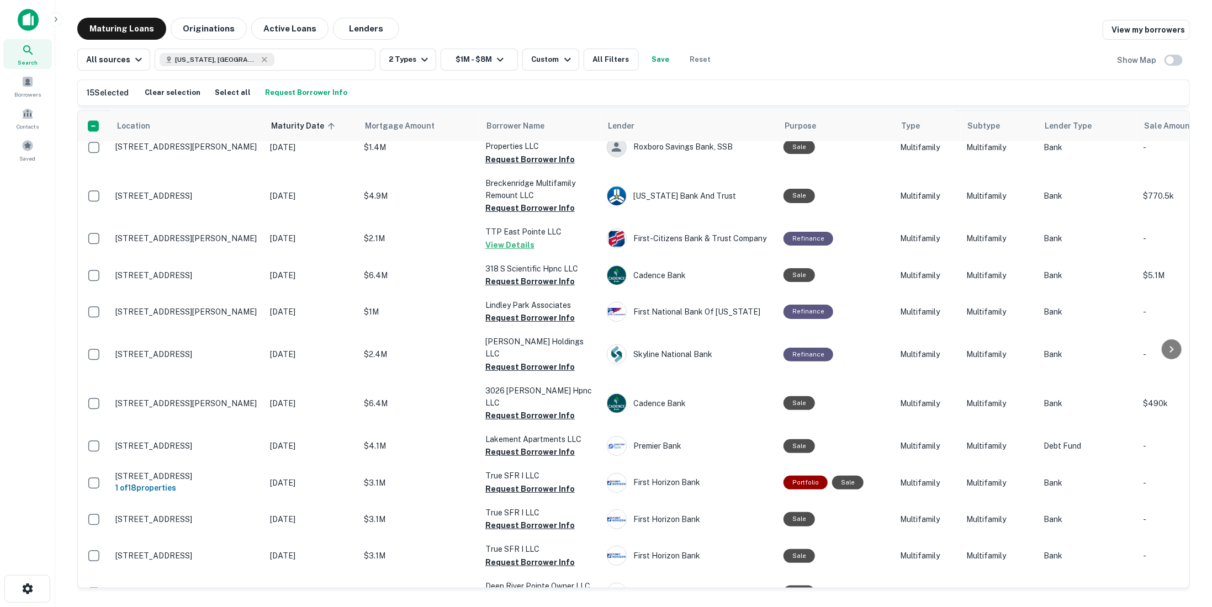
click at [287, 94] on button "Request Borrower Info" at bounding box center [306, 92] width 88 height 17
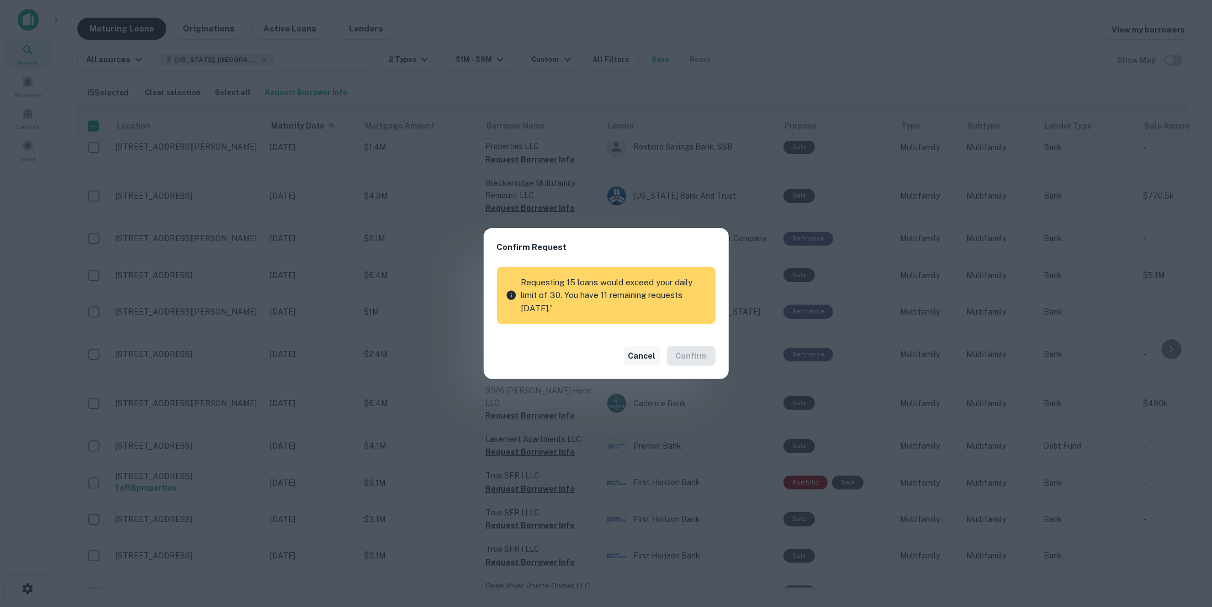
click at [646, 357] on button "Cancel" at bounding box center [642, 356] width 36 height 20
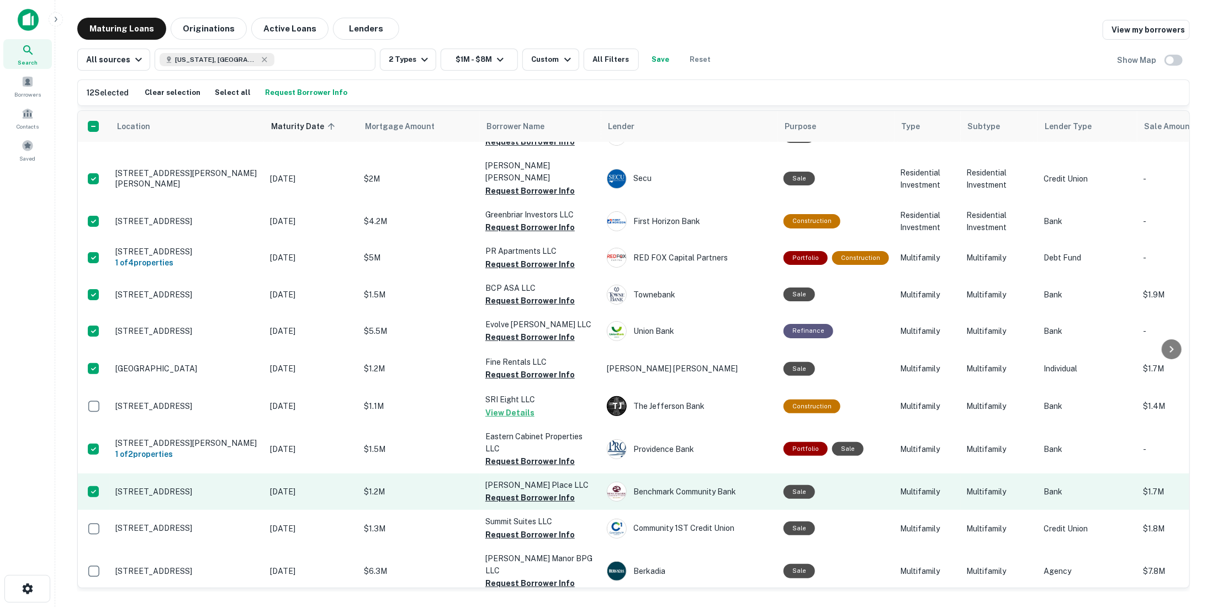
scroll to position [0, 0]
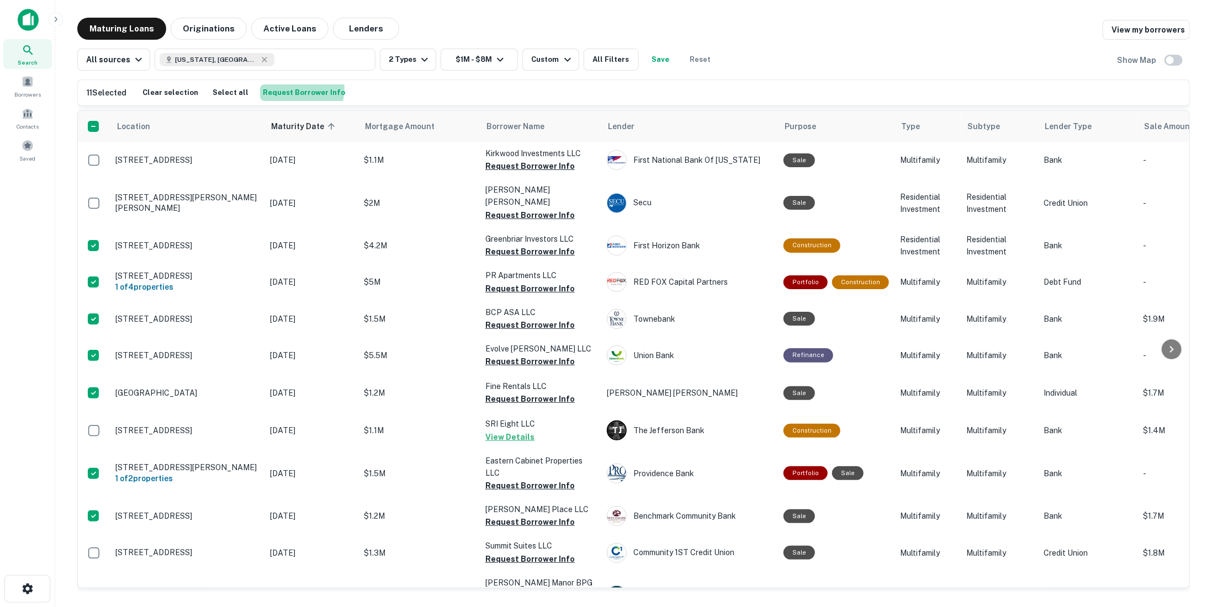
click at [284, 88] on button "Request Borrower Info" at bounding box center [304, 92] width 88 height 17
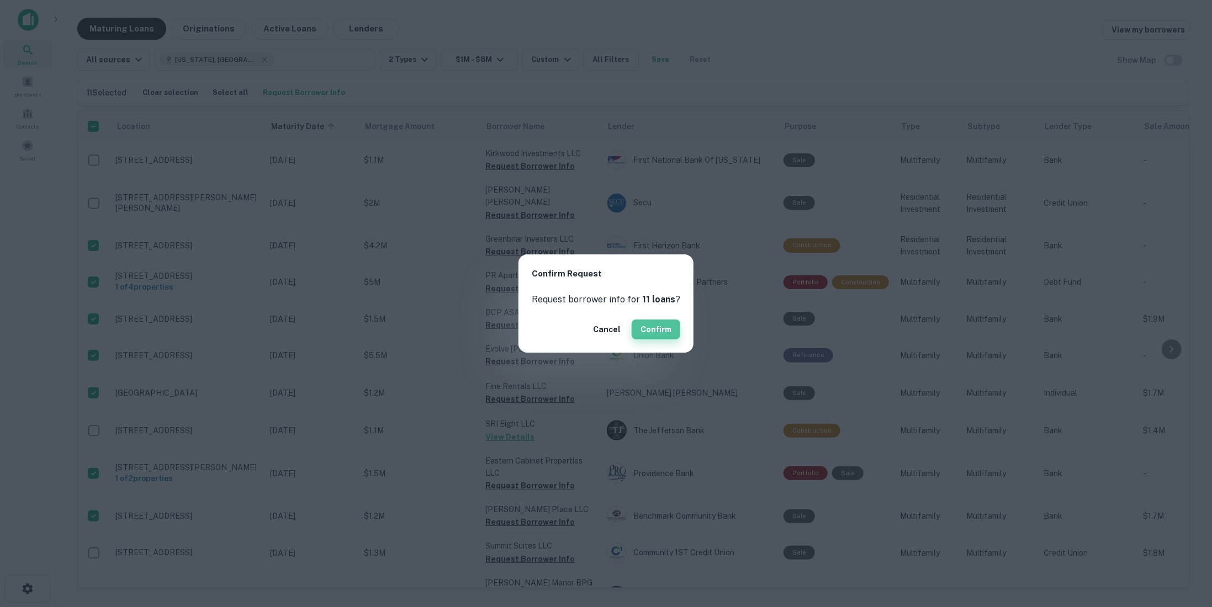
click at [646, 334] on button "Confirm" at bounding box center [656, 330] width 49 height 20
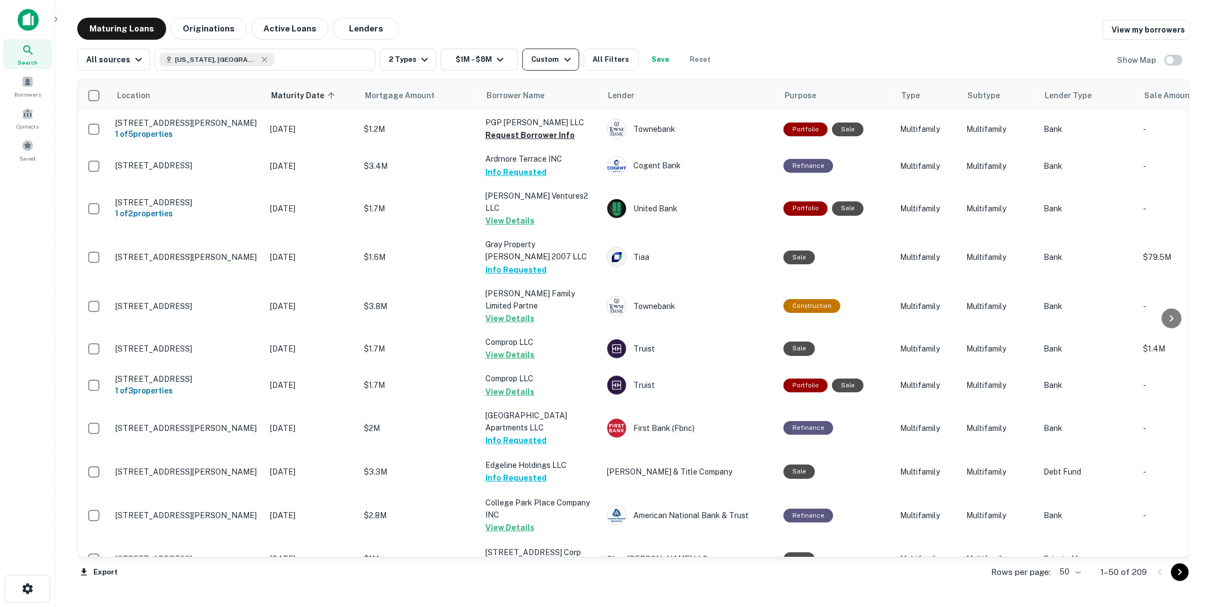
click at [566, 70] on button "Custom" at bounding box center [550, 60] width 56 height 22
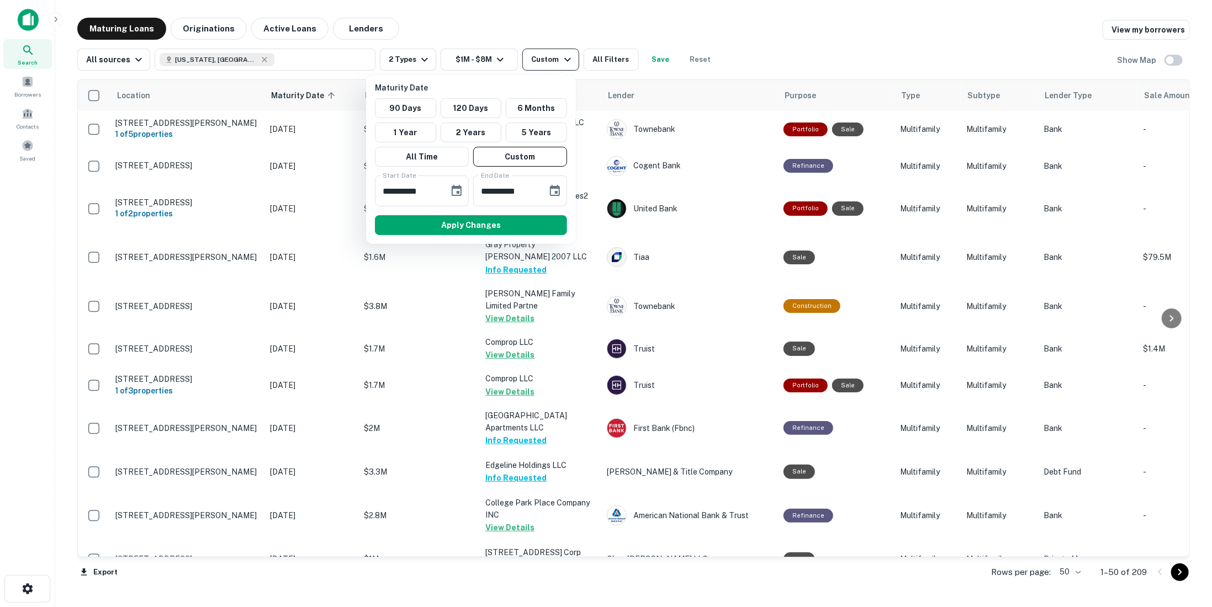
click at [566, 70] on div at bounding box center [606, 303] width 1212 height 607
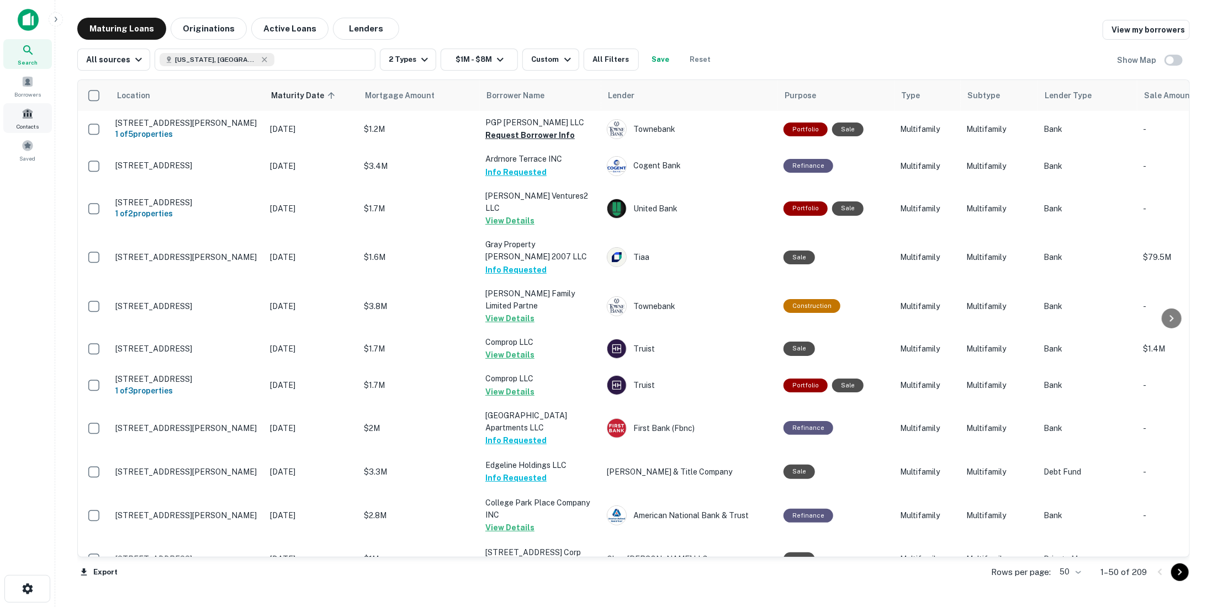
click at [11, 120] on div "Contacts" at bounding box center [27, 118] width 49 height 30
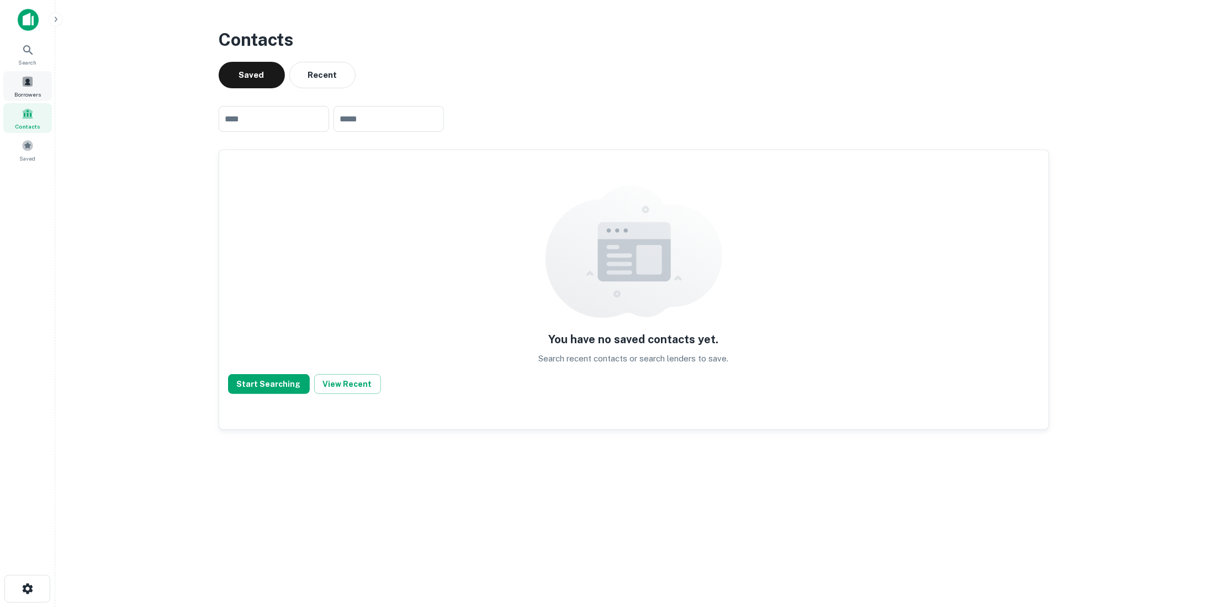
click at [33, 91] on span "Borrowers" at bounding box center [27, 94] width 26 height 9
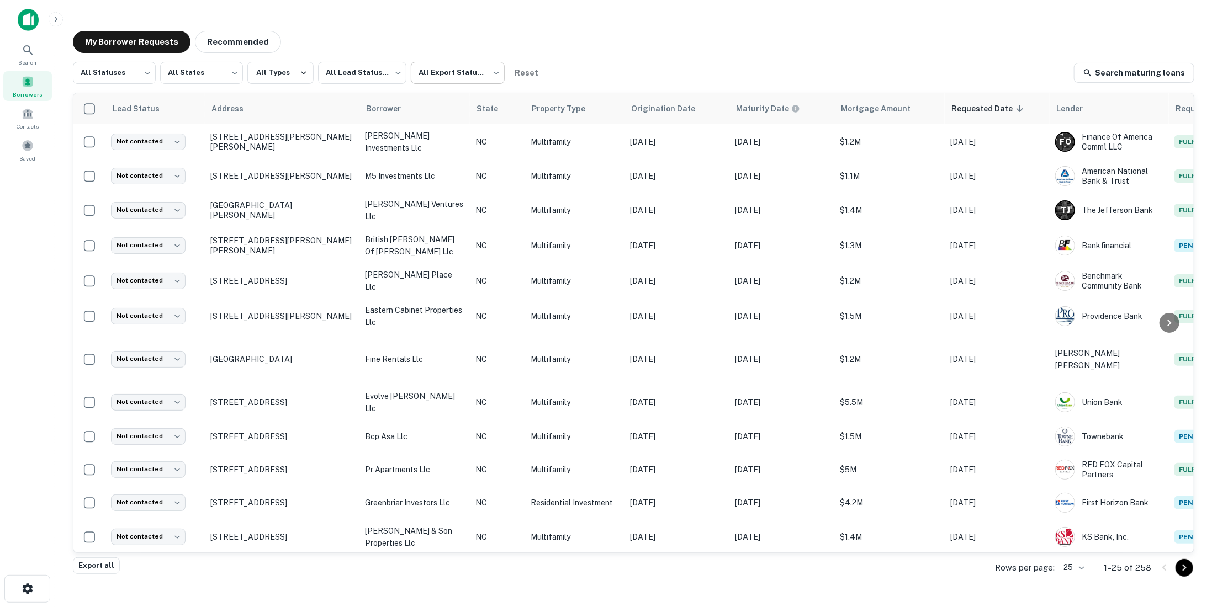
click at [438, 61] on body "Search Borrowers Contacts Saved My Borrower Requests Recommended All Statuses *…" at bounding box center [606, 303] width 1212 height 607
click at [450, 132] on li "Not Exported" at bounding box center [457, 141] width 100 height 20
type input "*****"
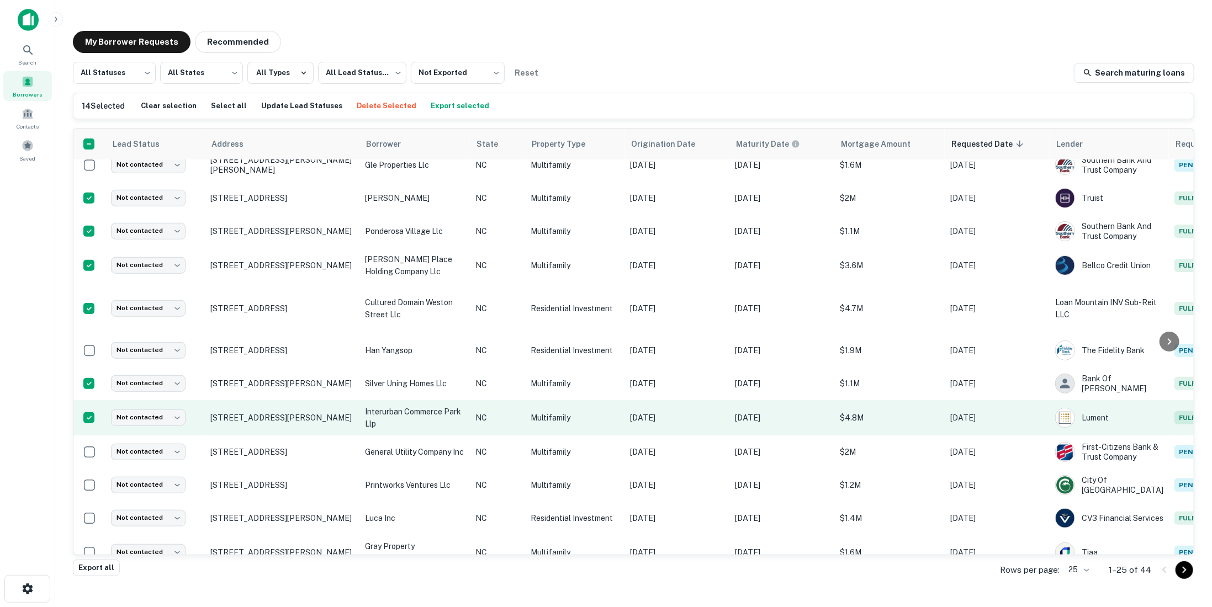
scroll to position [479, 0]
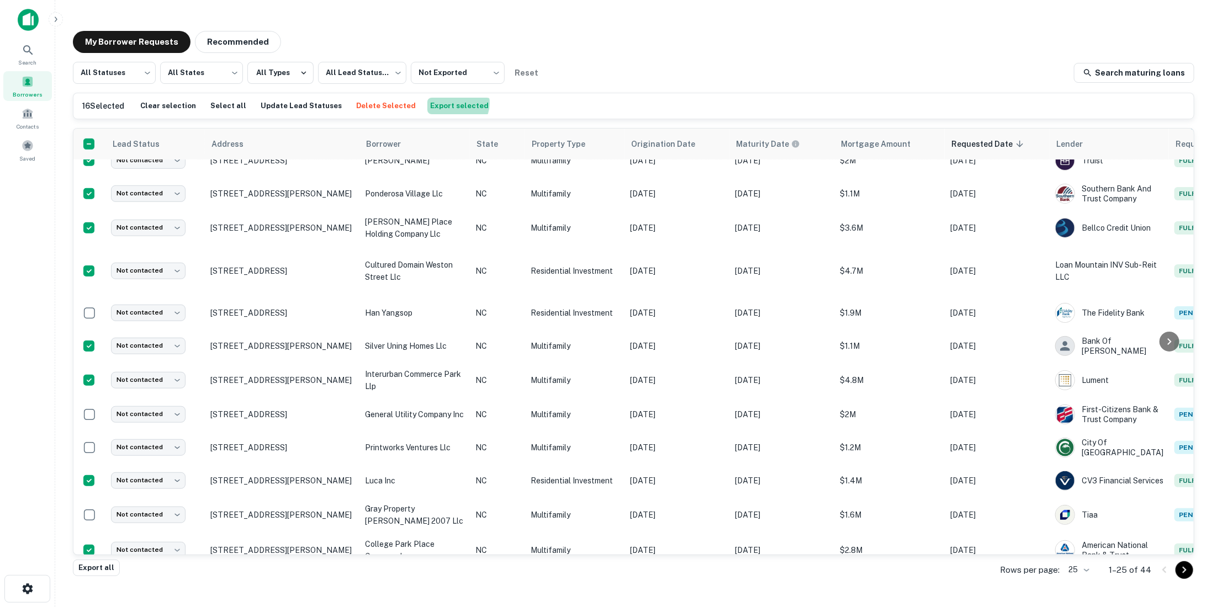
click at [437, 104] on button "Export selected" at bounding box center [459, 106] width 64 height 17
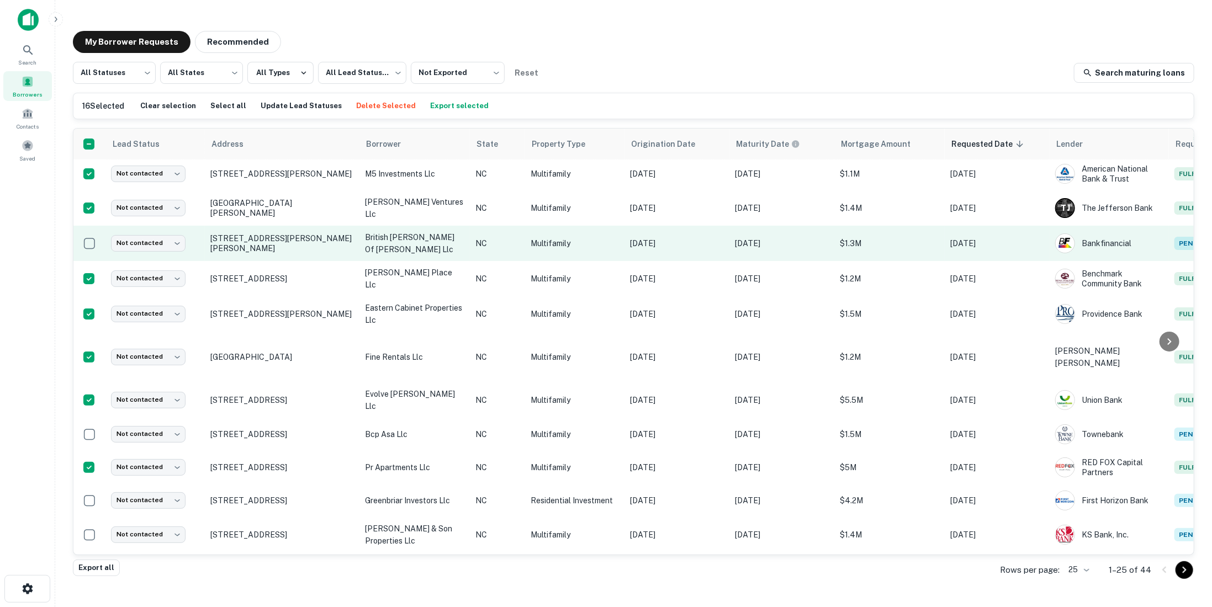
scroll to position [0, 0]
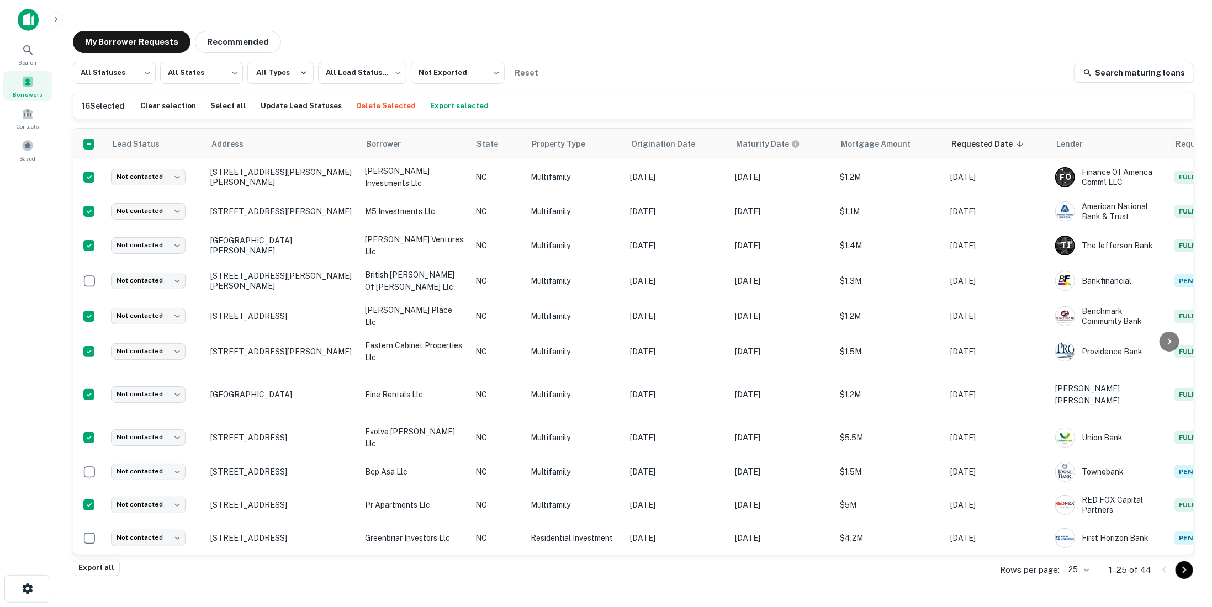
click at [442, 109] on button "Export selected" at bounding box center [459, 106] width 64 height 17
click at [444, 100] on button "Export selected" at bounding box center [459, 106] width 64 height 17
drag, startPoint x: 441, startPoint y: 109, endPoint x: 457, endPoint y: 106, distance: 16.9
click at [441, 109] on button "Export selected" at bounding box center [459, 106] width 64 height 17
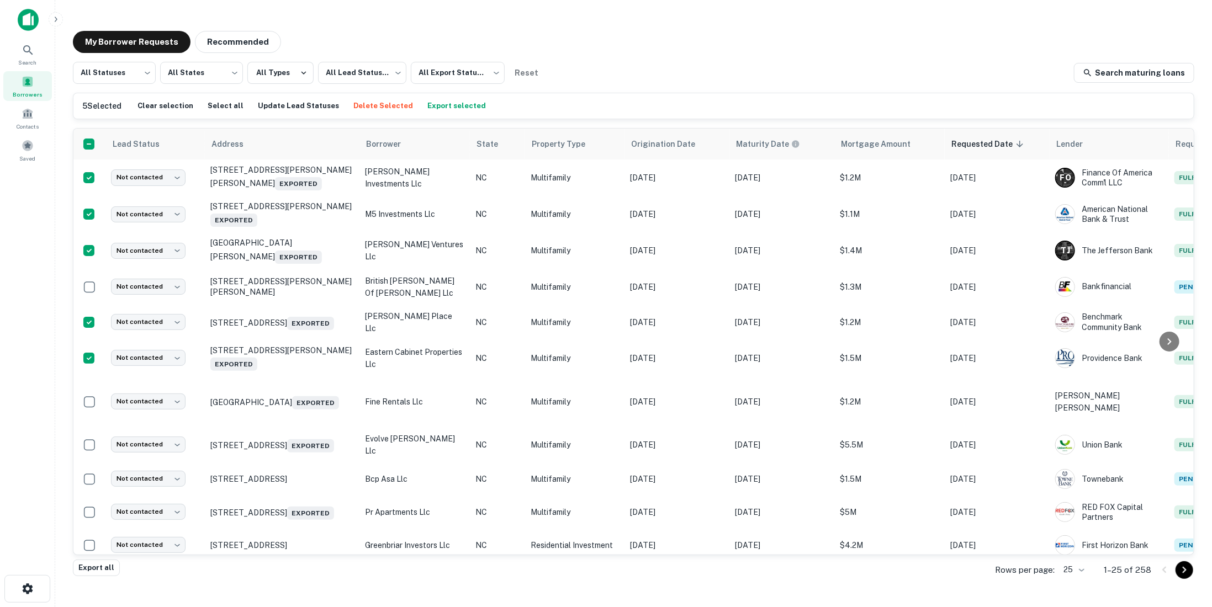
click at [1068, 570] on body "Search Borrowers Contacts Saved My Borrower Requests Recommended All Statuses *…" at bounding box center [606, 303] width 1212 height 607
click at [1069, 529] on li "100" at bounding box center [1074, 524] width 38 height 20
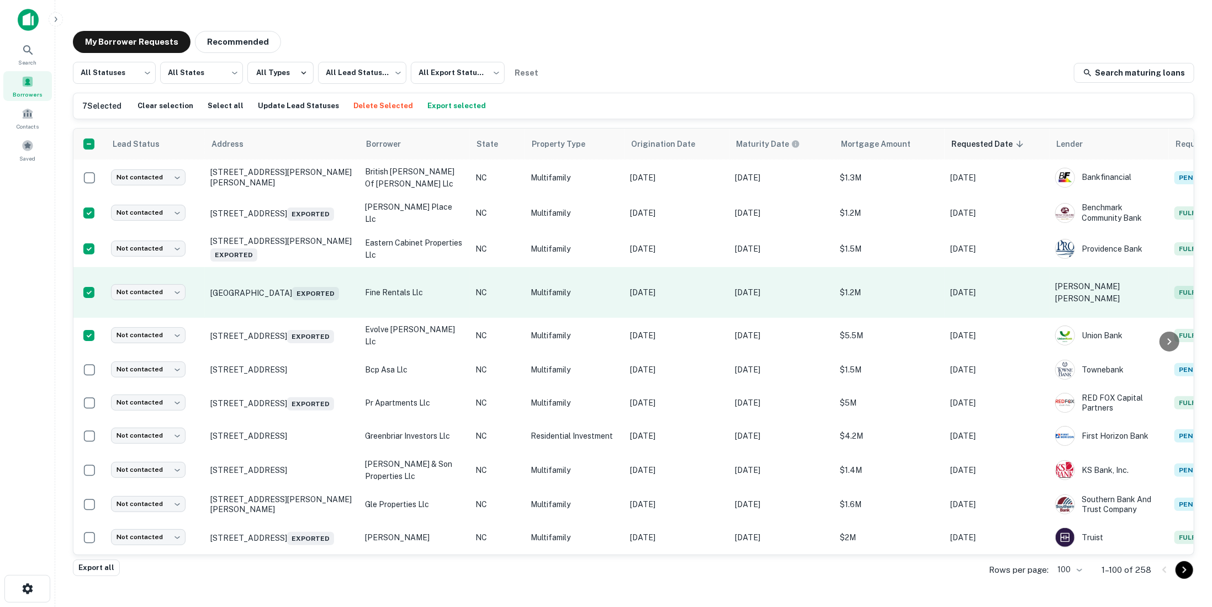
scroll to position [110, 0]
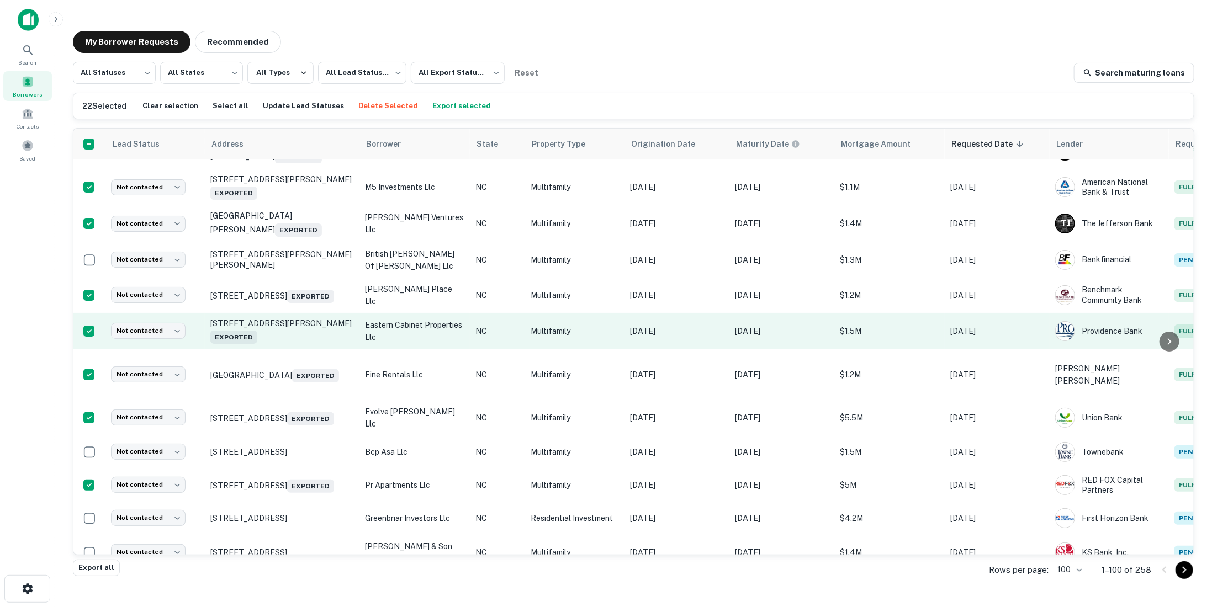
scroll to position [55, 0]
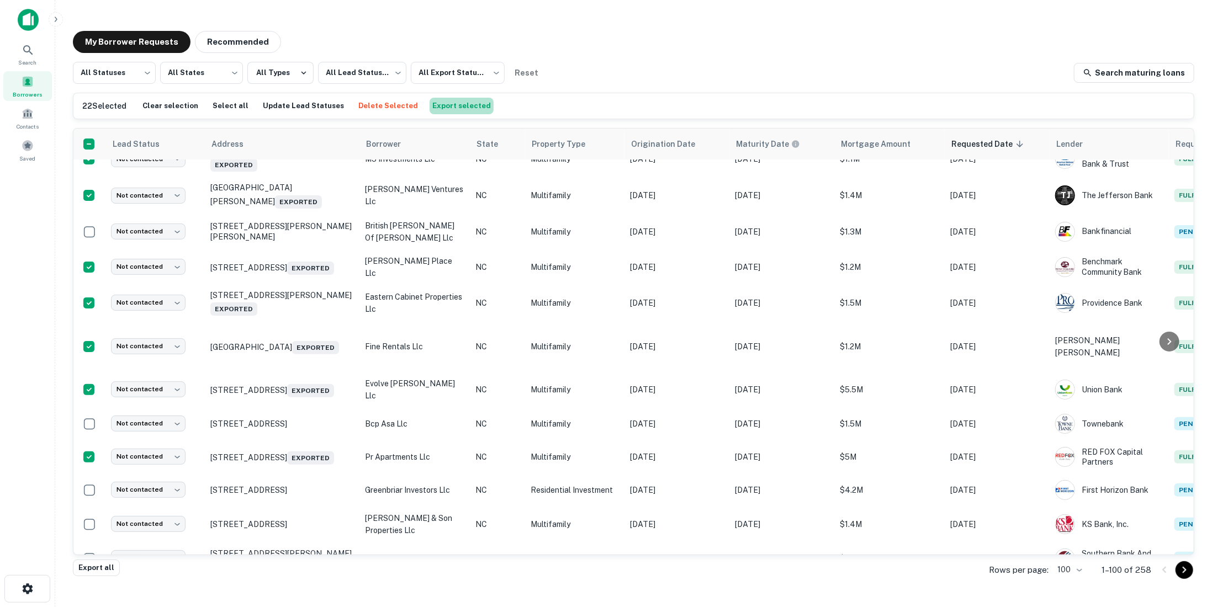
click at [458, 112] on button "Export selected" at bounding box center [461, 106] width 64 height 17
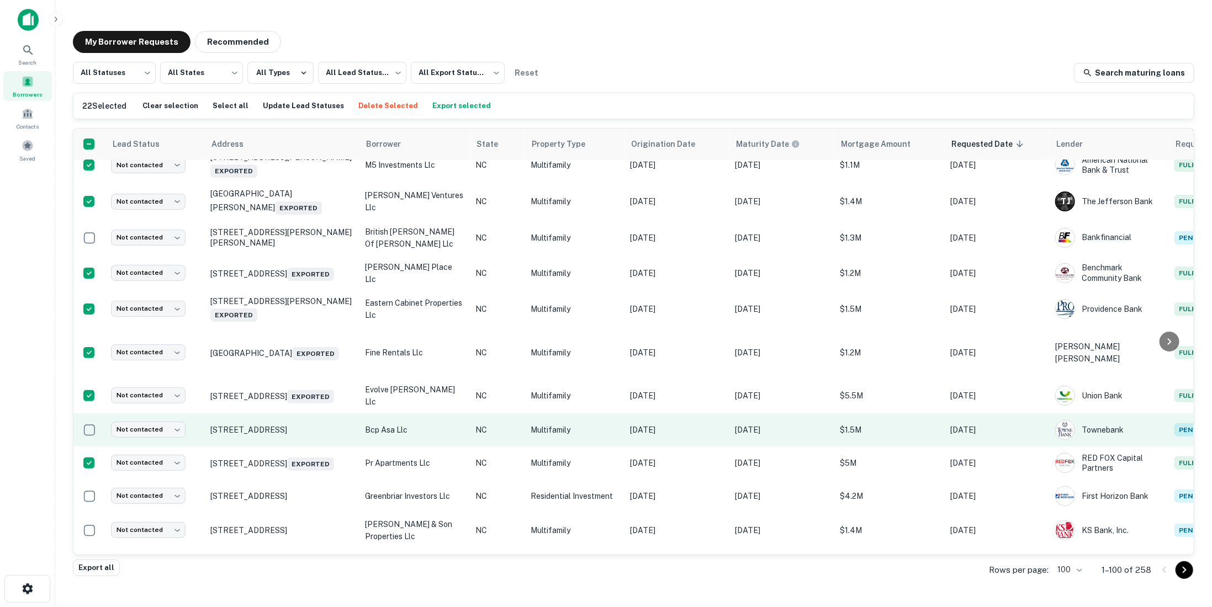
scroll to position [0, 0]
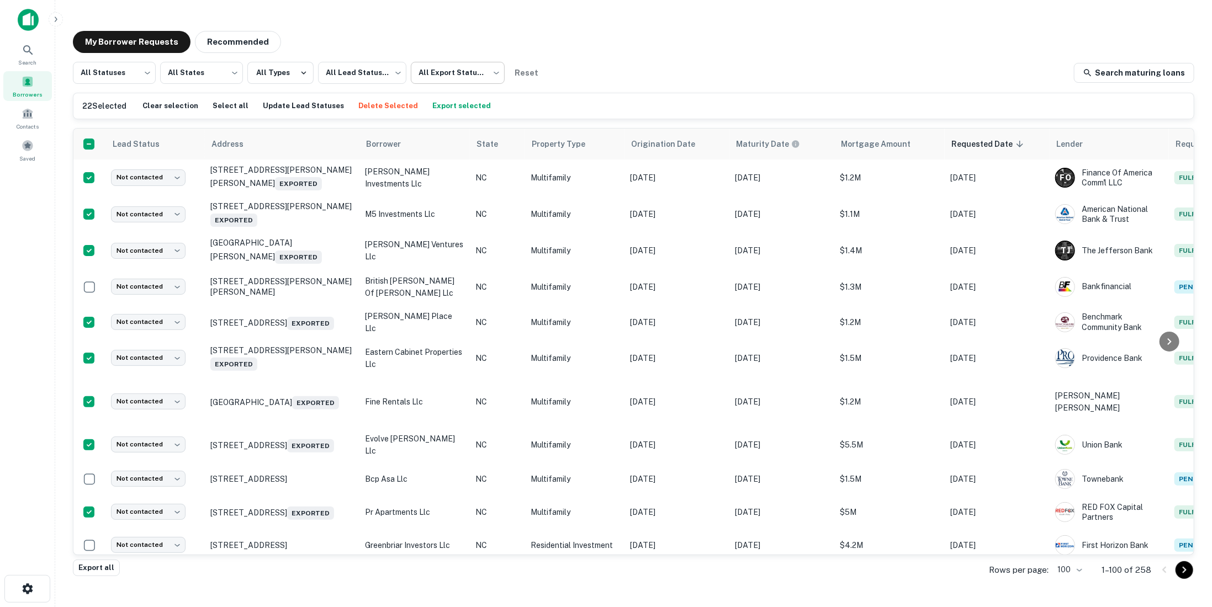
click at [450, 73] on body "Search Borrowers Contacts Saved My Borrower Requests Recommended All Statuses *…" at bounding box center [606, 303] width 1212 height 607
click at [464, 134] on li "Not Exported" at bounding box center [457, 141] width 100 height 20
type input "*****"
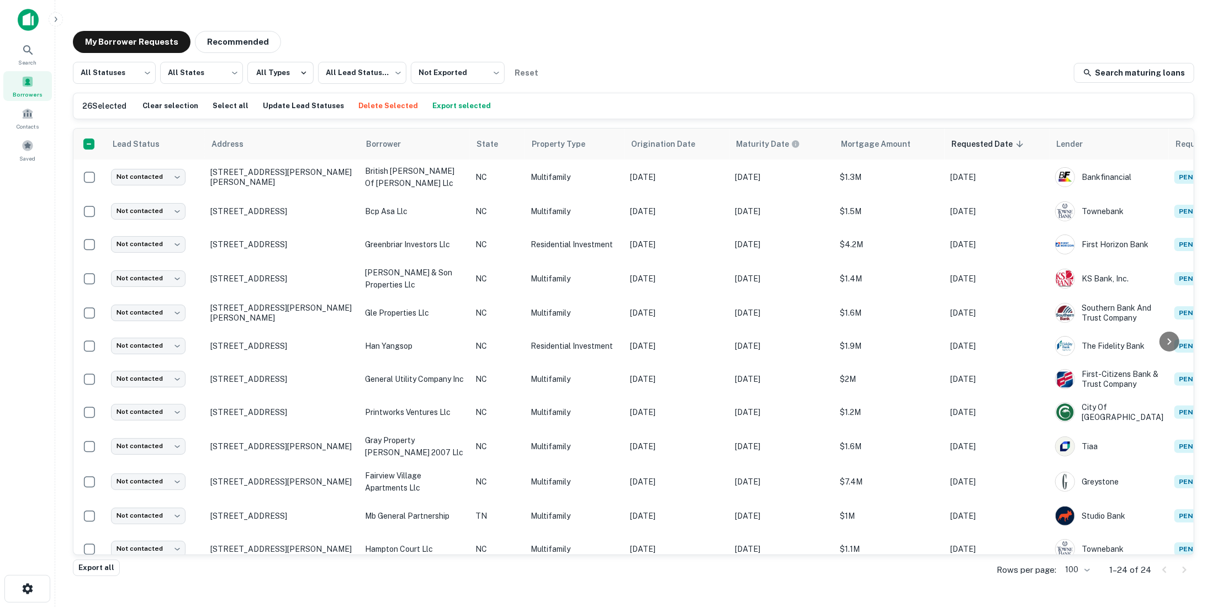
click at [429, 104] on button "Export selected" at bounding box center [461, 106] width 64 height 17
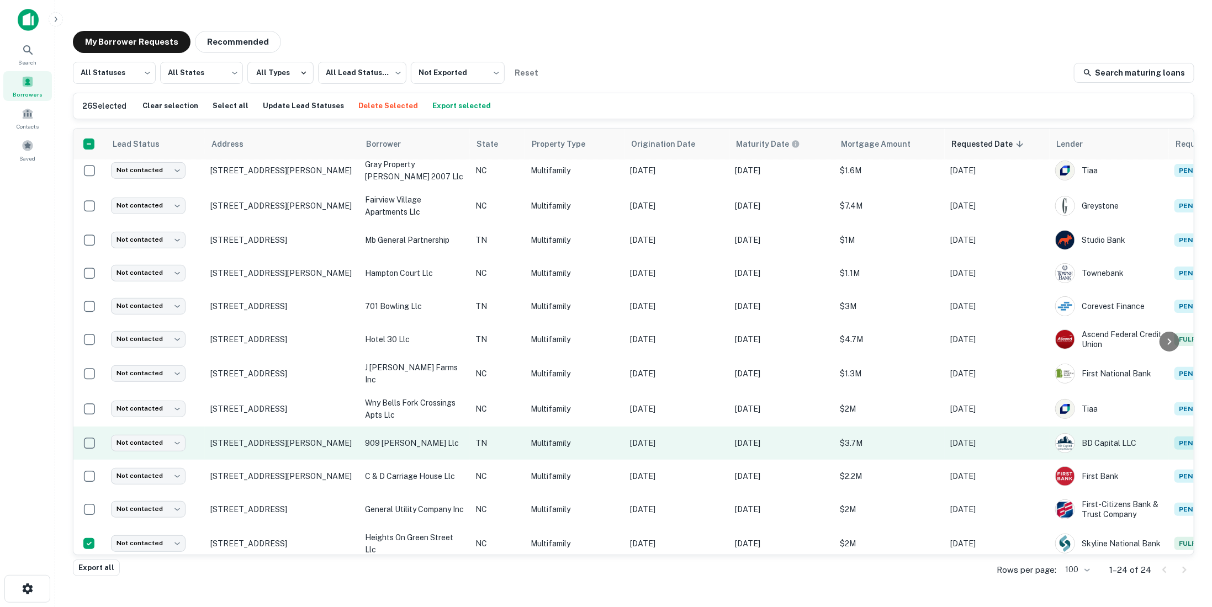
scroll to position [436, 0]
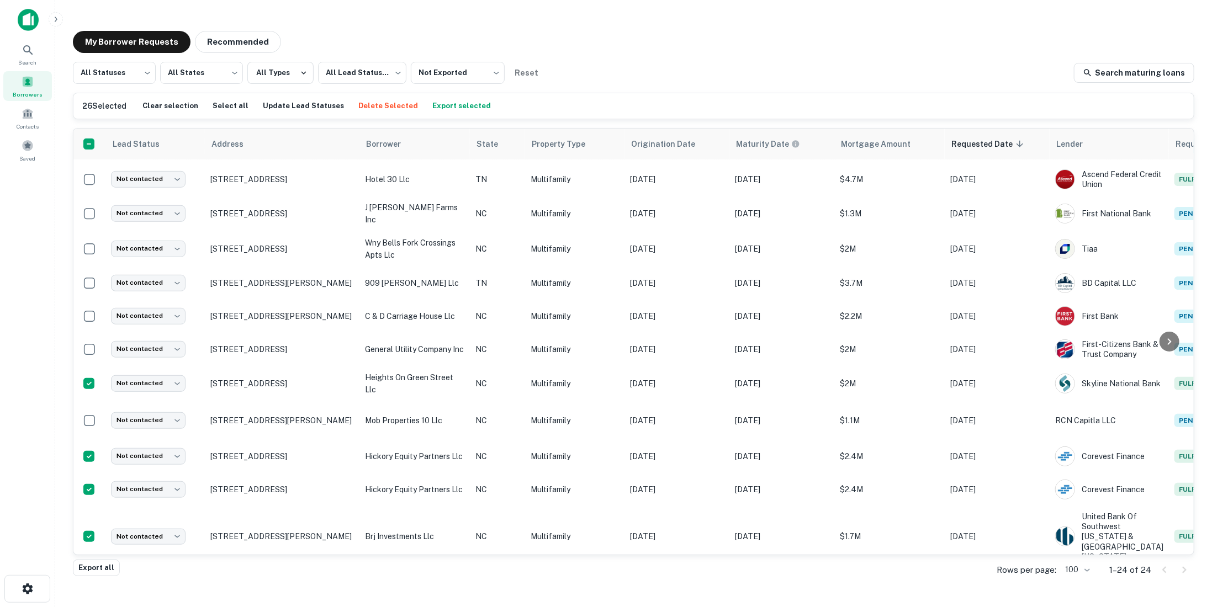
click at [449, 103] on button "Export selected" at bounding box center [461, 106] width 64 height 17
click at [447, 104] on button "Export selected" at bounding box center [461, 106] width 64 height 17
click at [1137, 41] on div "My Borrower Requests Recommended" at bounding box center [633, 42] width 1121 height 22
click at [437, 107] on button "Export selected" at bounding box center [461, 106] width 64 height 17
click at [441, 104] on button "Export selected" at bounding box center [461, 106] width 64 height 17
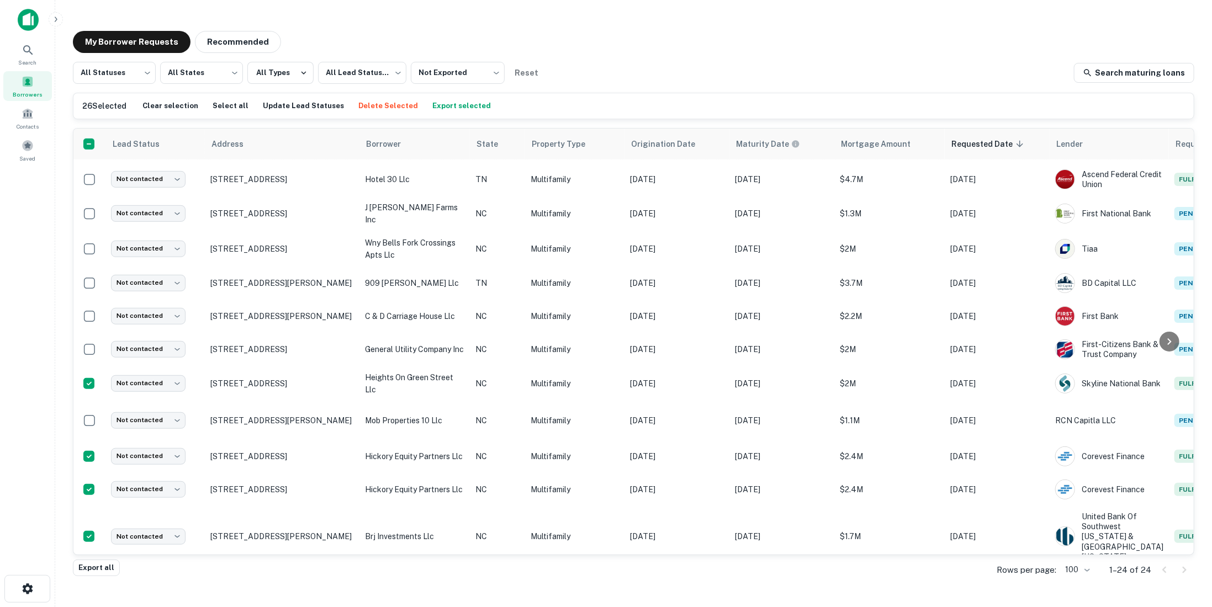
click at [451, 107] on button "Export selected" at bounding box center [461, 106] width 64 height 17
click at [452, 105] on button "Export selected" at bounding box center [461, 106] width 64 height 17
click at [453, 105] on button "Export selected" at bounding box center [461, 106] width 64 height 17
click at [452, 109] on button "Export selected" at bounding box center [462, 106] width 64 height 17
click at [458, 107] on button "Export selected" at bounding box center [462, 106] width 64 height 17
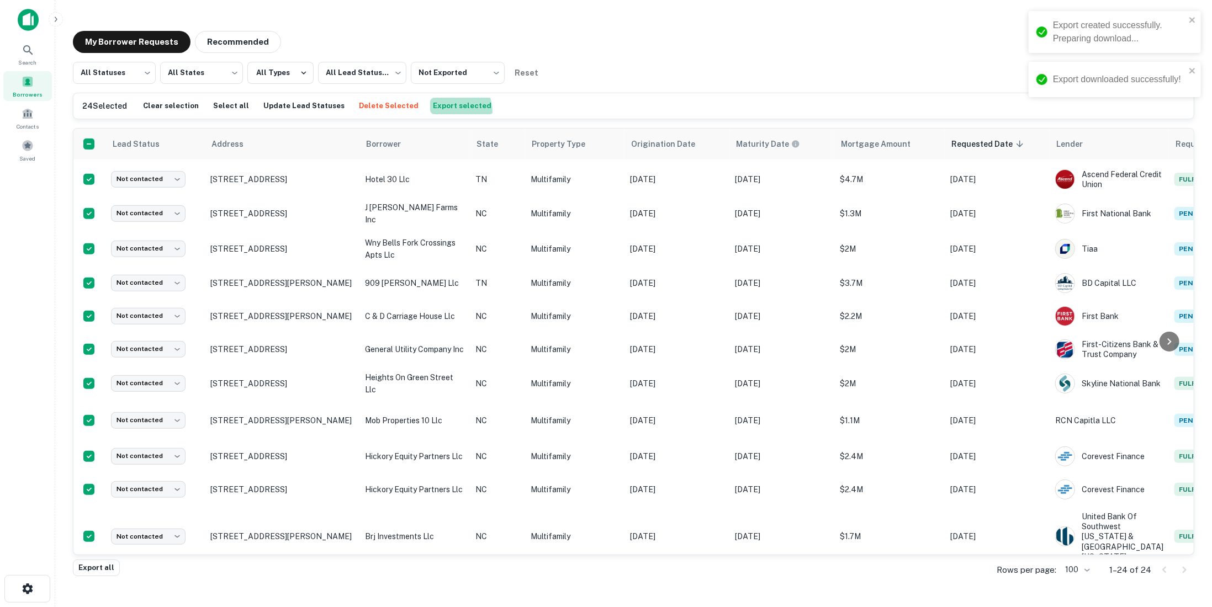
click at [433, 111] on button "Export selected" at bounding box center [462, 106] width 64 height 17
click at [432, 105] on button "Export selected" at bounding box center [462, 106] width 64 height 17
click at [433, 108] on button "Export selected" at bounding box center [462, 106] width 64 height 17
